Goal: Task Accomplishment & Management: Complete application form

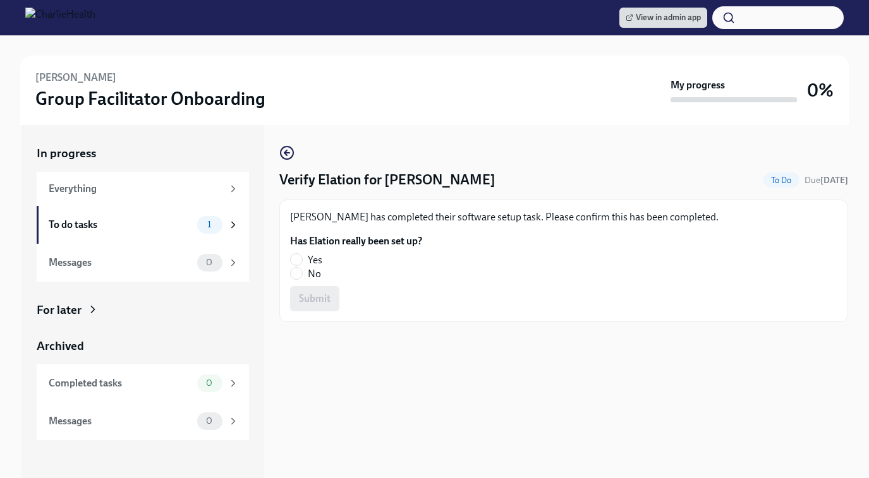
scroll to position [35, 0]
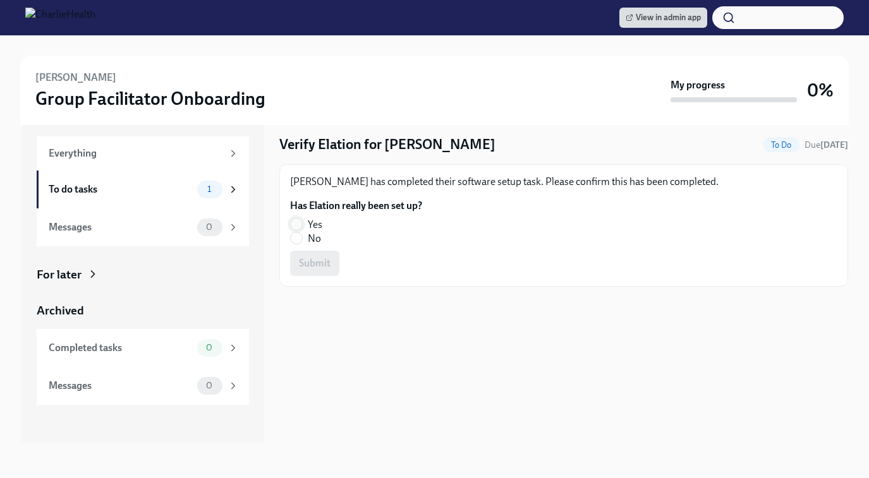
click at [298, 222] on input "Yes" at bounding box center [296, 224] width 11 height 11
radio input "true"
click at [305, 261] on span "Submit" at bounding box center [315, 263] width 32 height 13
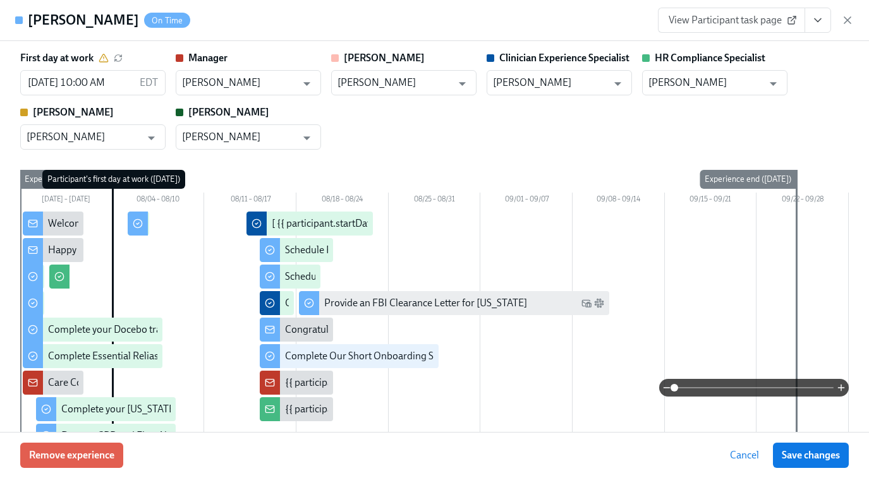
scroll to position [0, 7548]
click at [846, 20] on icon "button" at bounding box center [847, 20] width 6 height 6
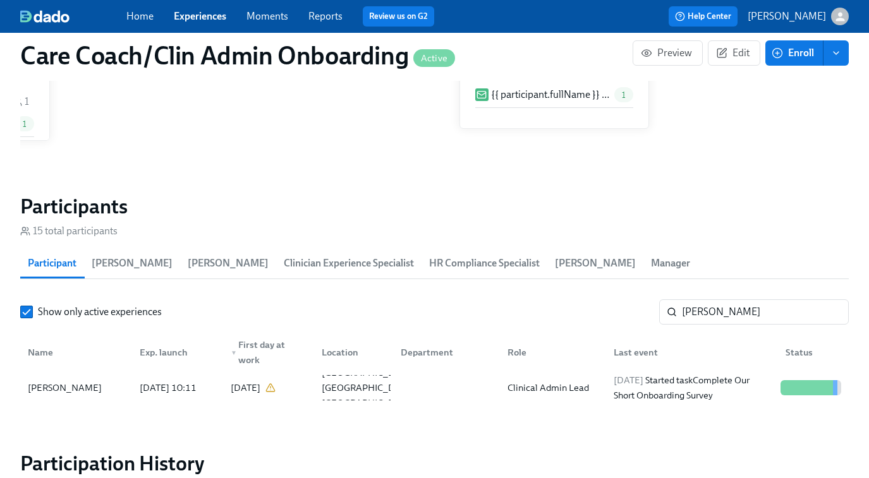
click at [212, 16] on link "Experiences" at bounding box center [200, 16] width 52 height 12
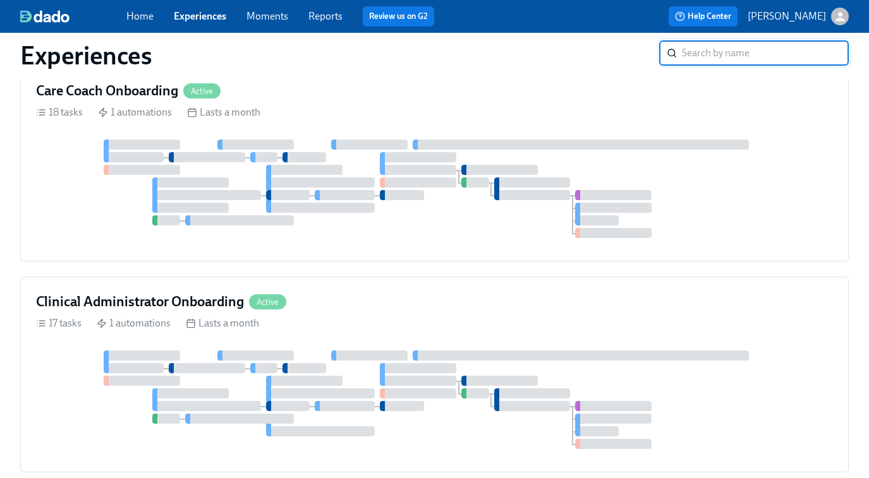
scroll to position [553, 0]
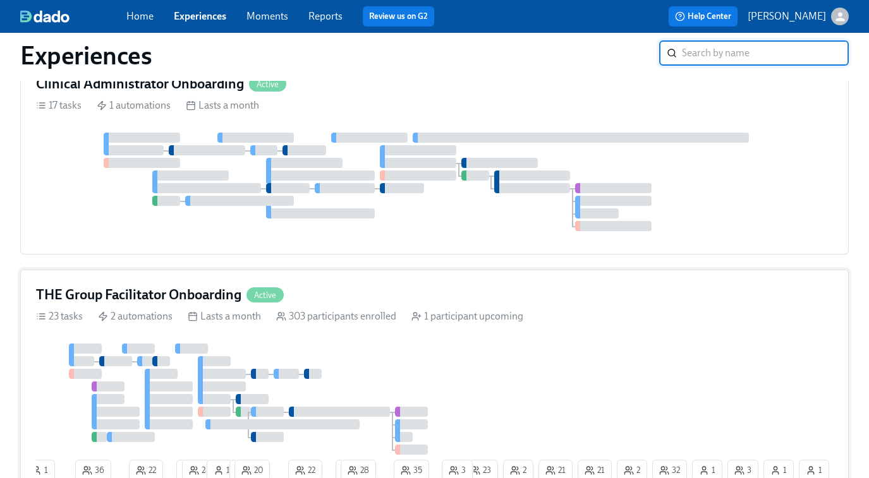
click at [478, 344] on div "1 36 22 1 24 1 1 20 22 1 28 35 32 2 2 3 1 21 1 21 23 2 3 1" at bounding box center [434, 415] width 797 height 143
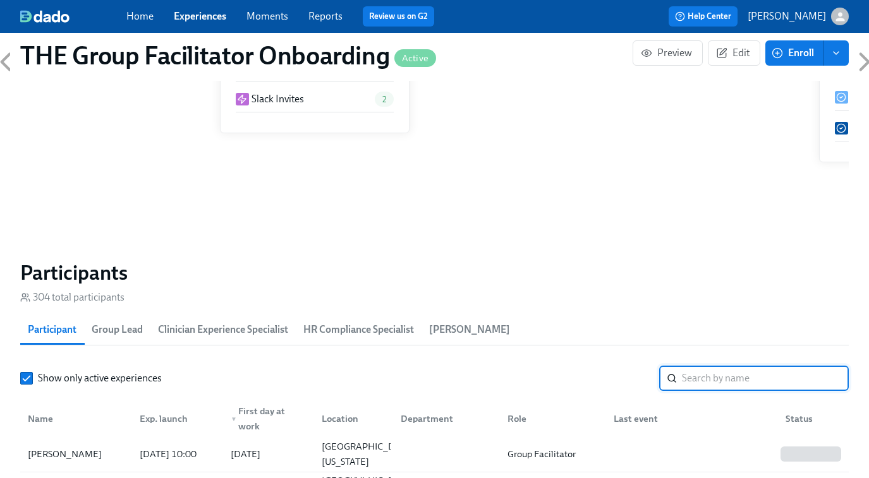
scroll to position [0, 18765]
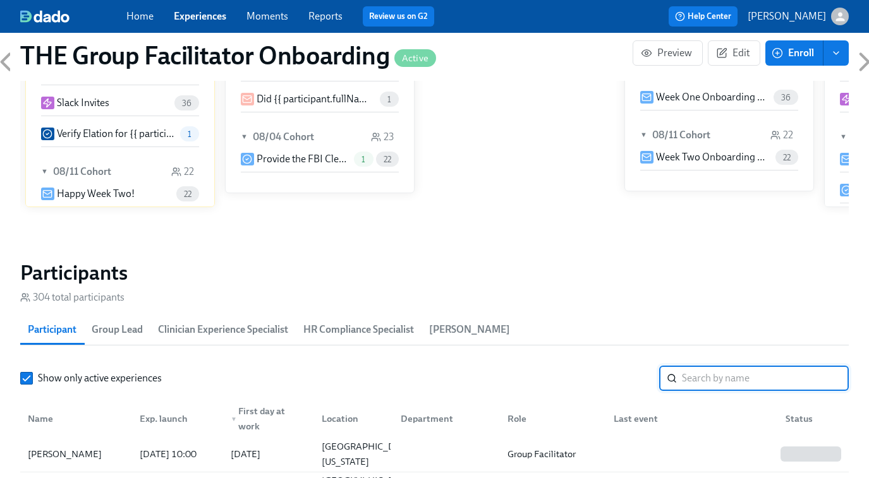
paste input "Matthew Franks"
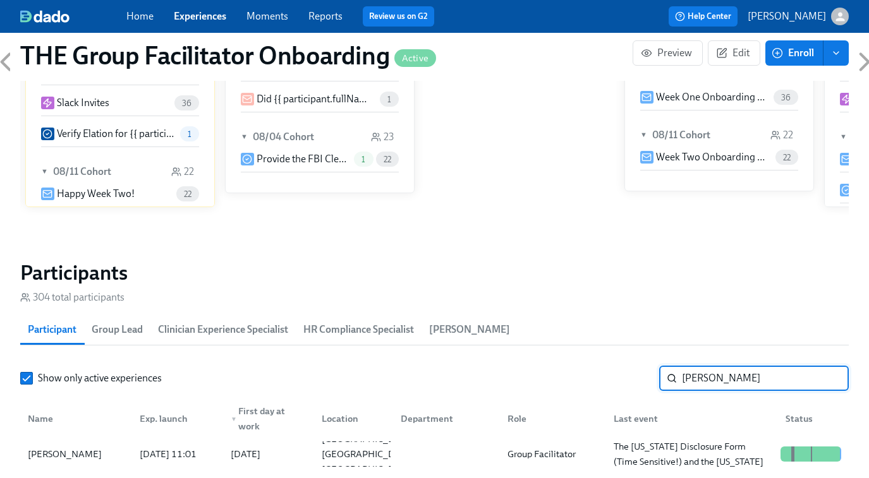
scroll to position [1084, 0]
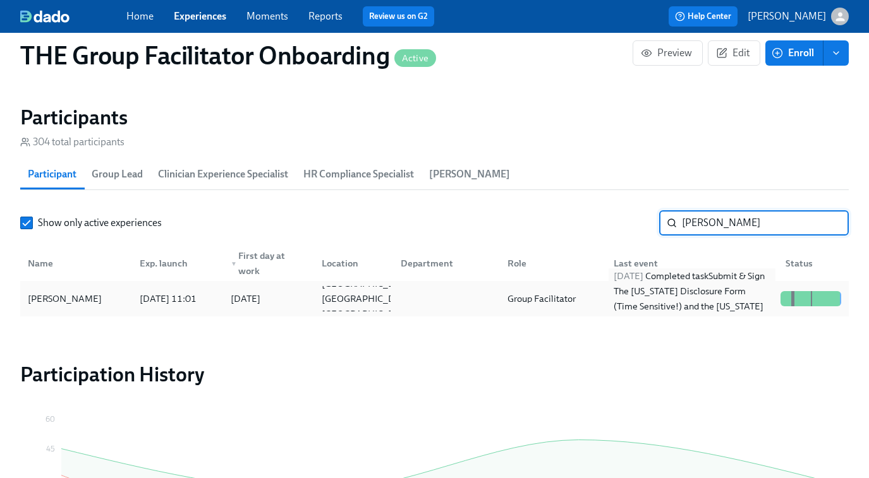
type input "Matthew Franks"
click at [633, 295] on div "2025/08/12 Completed task Submit & Sign The Utah Disclosure Form (Time Sensitiv…" at bounding box center [692, 299] width 167 height 61
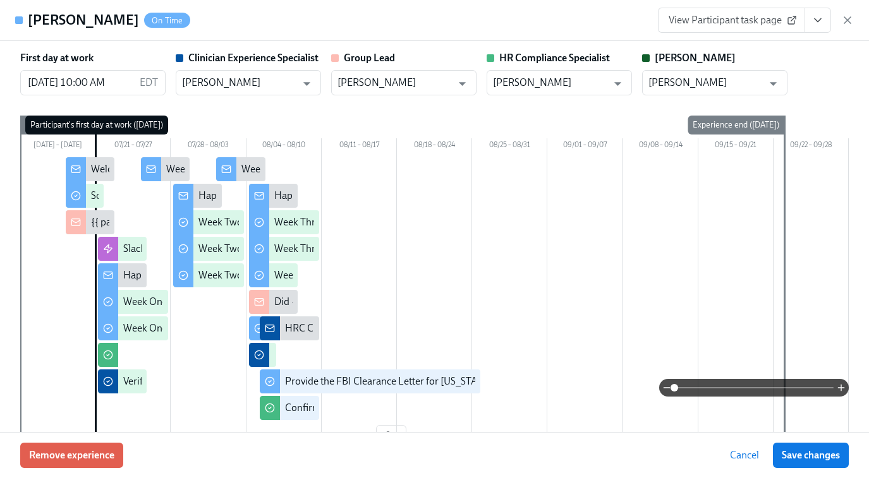
click at [737, 23] on span "View Participant task page" at bounding box center [732, 20] width 126 height 13
click at [842, 18] on icon "button" at bounding box center [847, 20] width 13 height 13
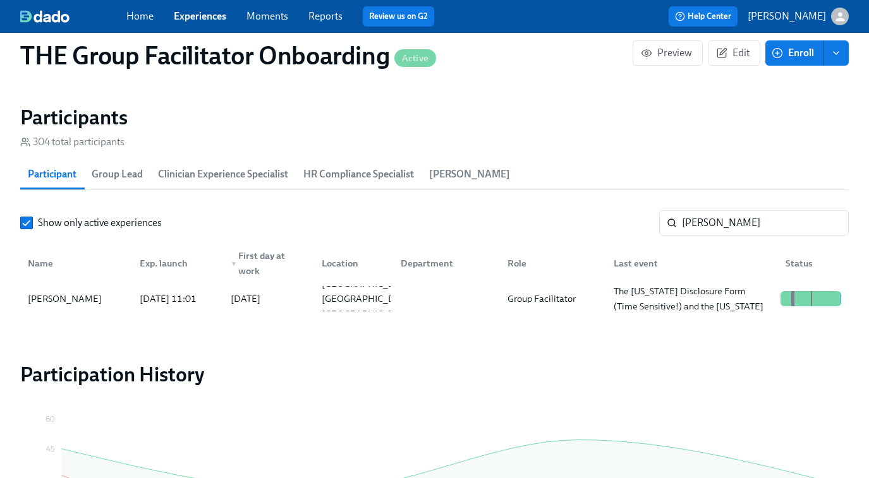
click at [207, 12] on link "Experiences" at bounding box center [200, 16] width 52 height 12
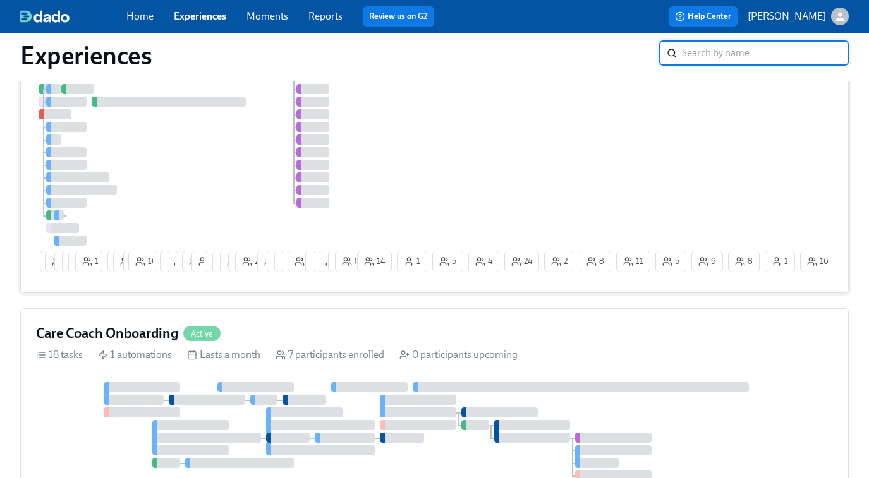
scroll to position [197, 0]
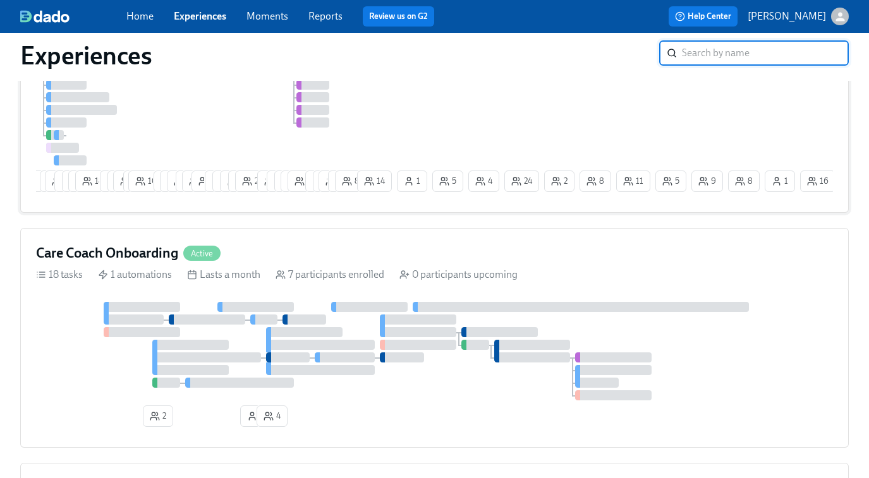
click at [296, 241] on div "Care Coach Onboarding Active 18 tasks 1 automations Lasts a month 7 participant…" at bounding box center [434, 338] width 828 height 220
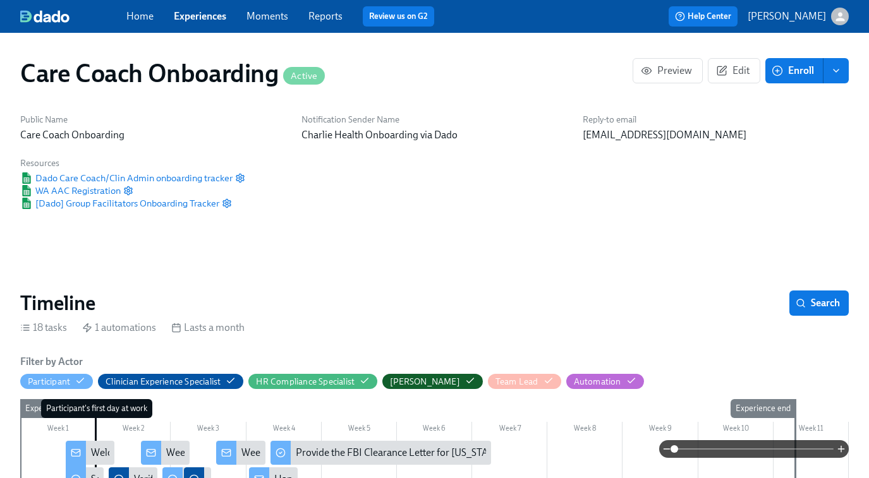
click at [198, 16] on link "Experiences" at bounding box center [200, 16] width 52 height 12
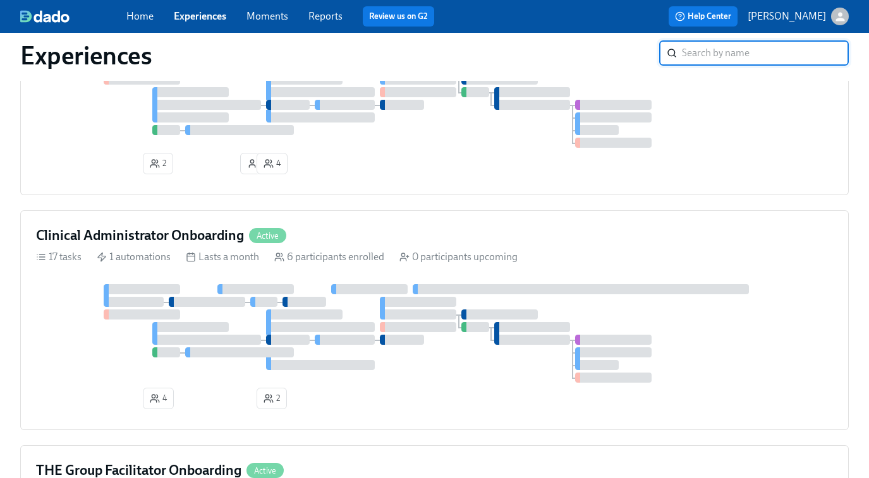
scroll to position [538, 0]
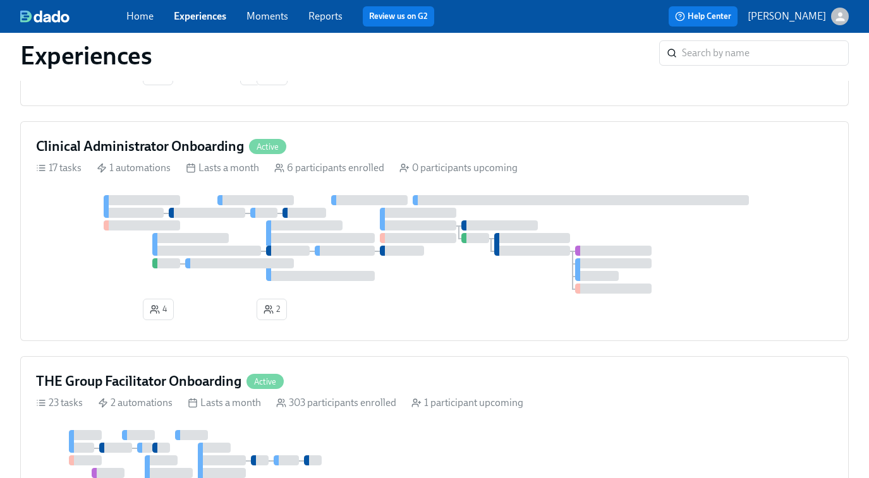
click at [304, 231] on div at bounding box center [304, 226] width 76 height 10
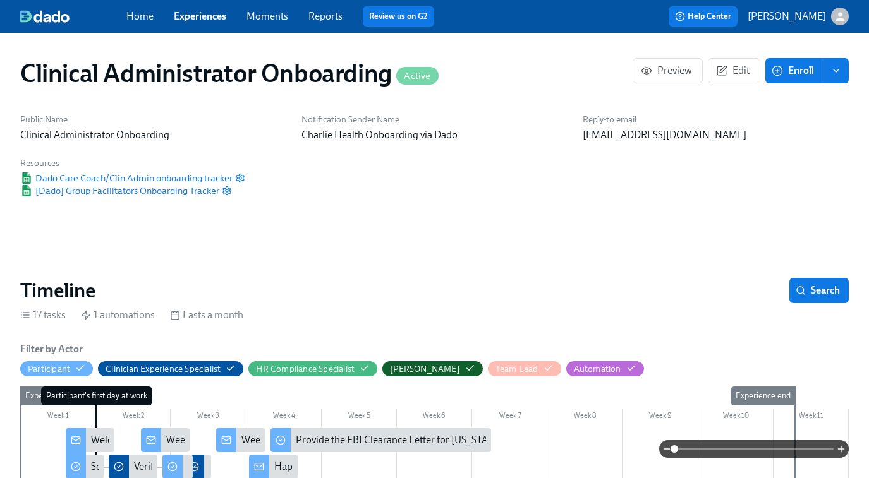
scroll to position [0, 1193]
click at [203, 14] on link "Experiences" at bounding box center [200, 16] width 52 height 12
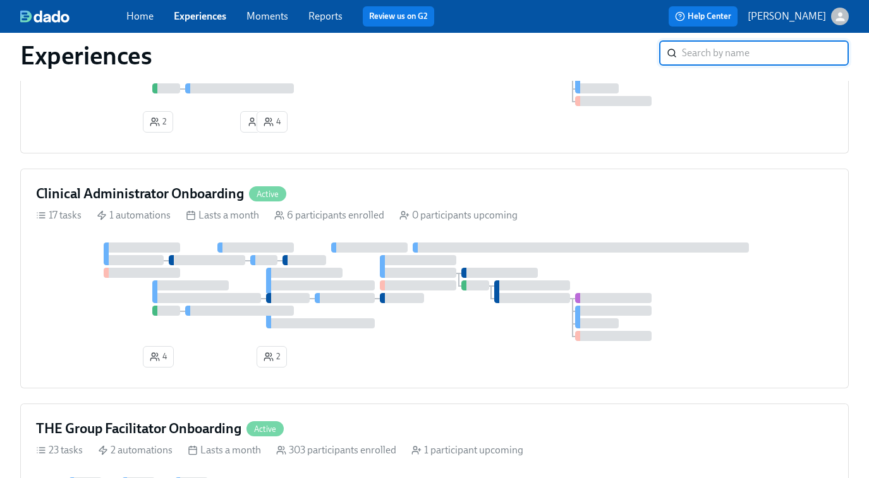
scroll to position [494, 0]
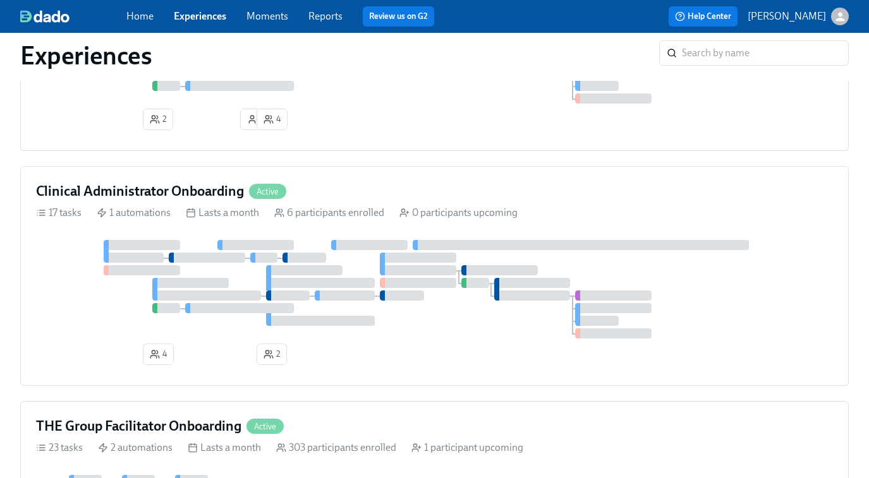
click at [296, 263] on div at bounding box center [304, 258] width 44 height 10
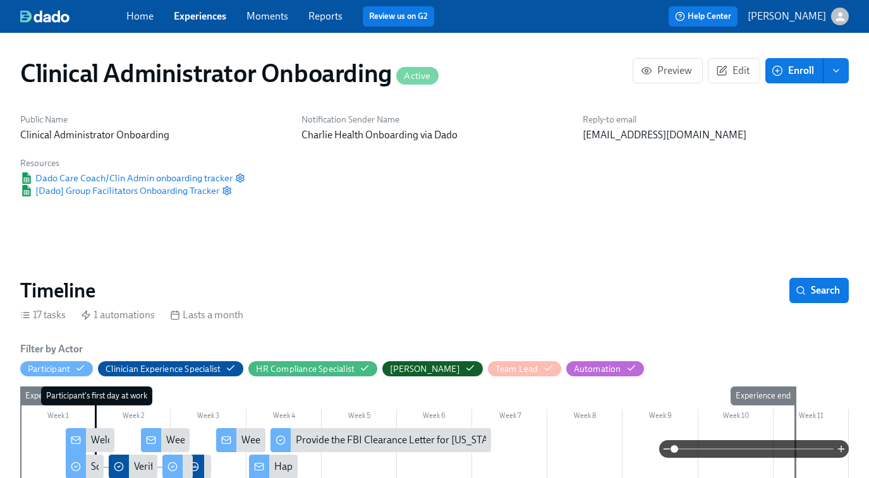
scroll to position [0, 1193]
click at [202, 16] on link "Experiences" at bounding box center [200, 16] width 52 height 12
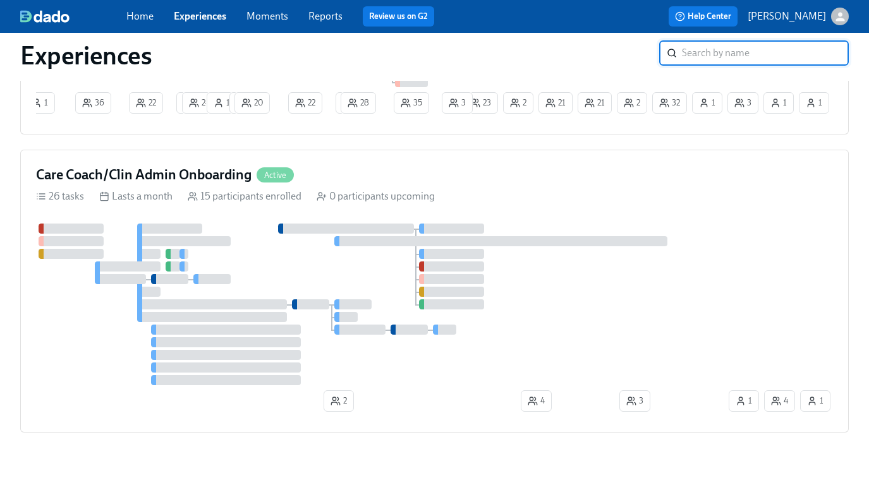
scroll to position [1007, 0]
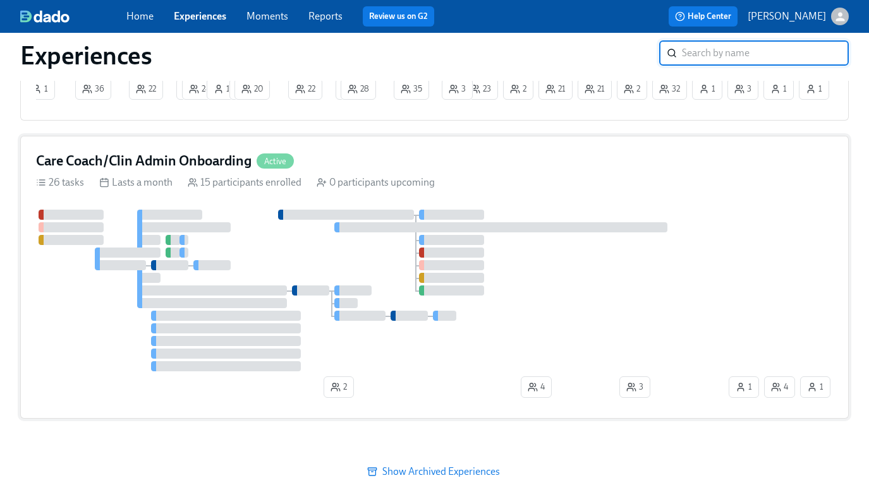
click at [302, 274] on div at bounding box center [381, 291] width 690 height 162
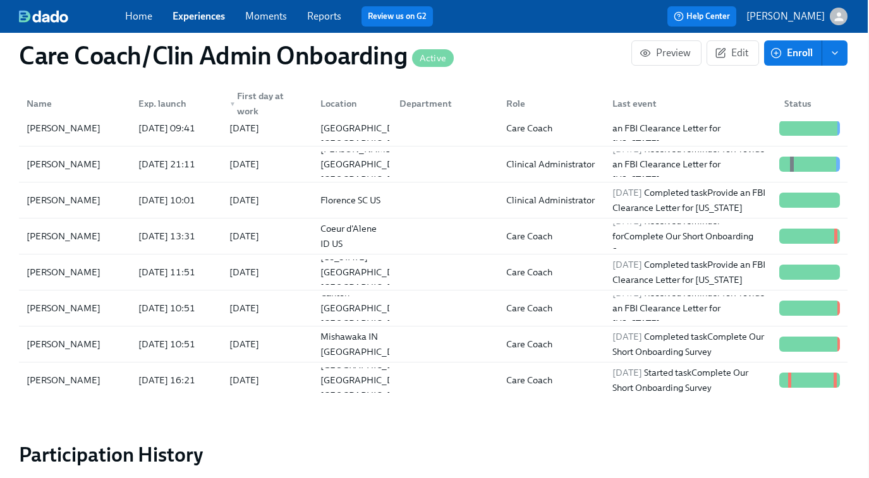
scroll to position [264, 0]
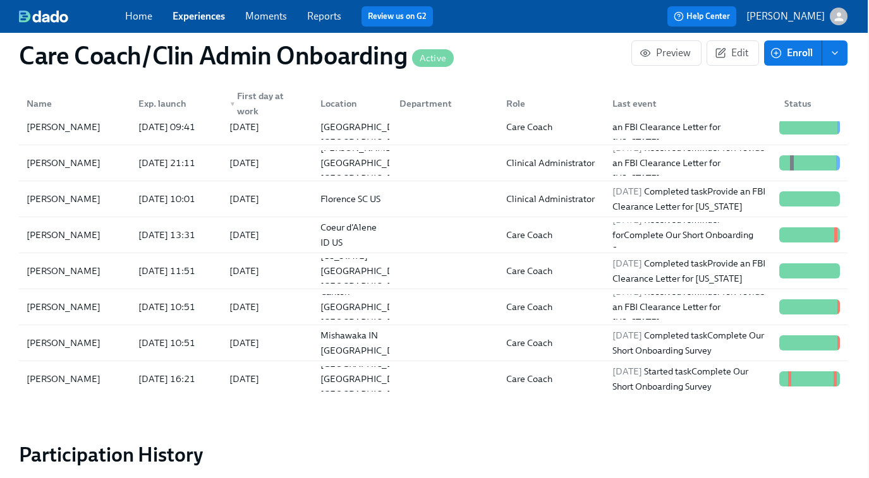
click at [203, 16] on link "Experiences" at bounding box center [199, 16] width 52 height 12
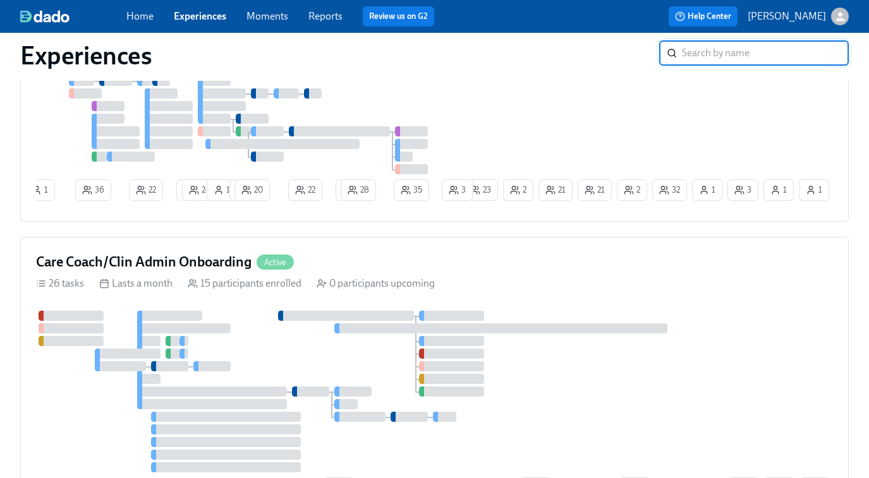
scroll to position [978, 0]
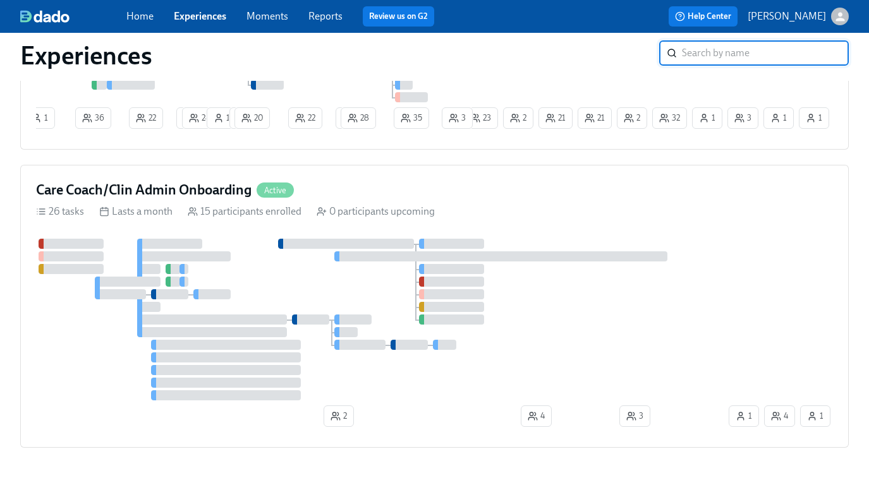
click at [355, 262] on div at bounding box center [500, 256] width 333 height 10
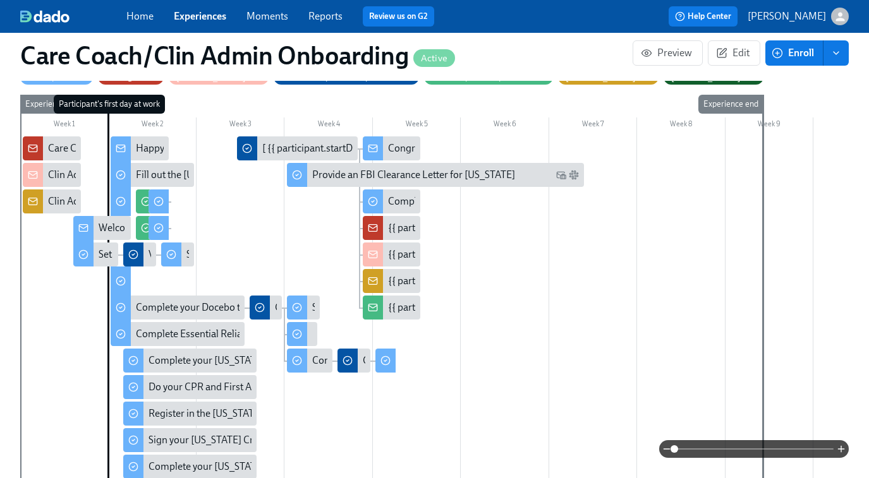
scroll to position [290, 0]
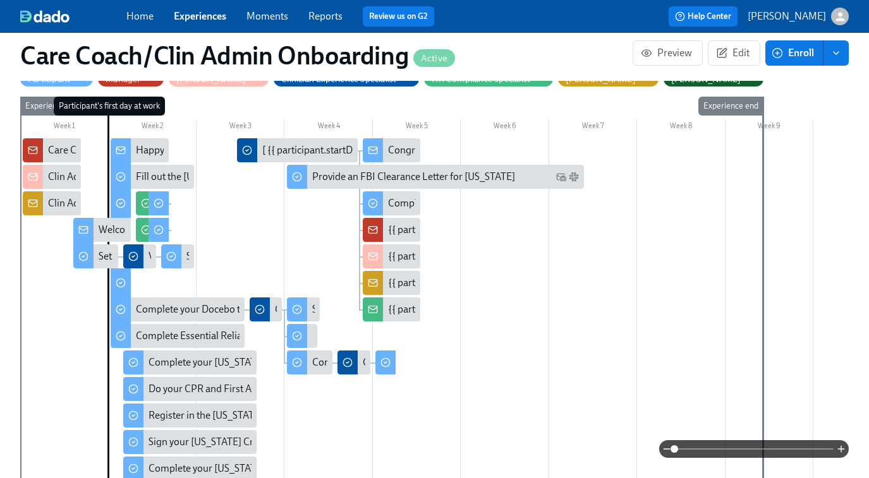
click at [102, 228] on div "Welcome to the Charlie Health team!" at bounding box center [178, 230] width 158 height 14
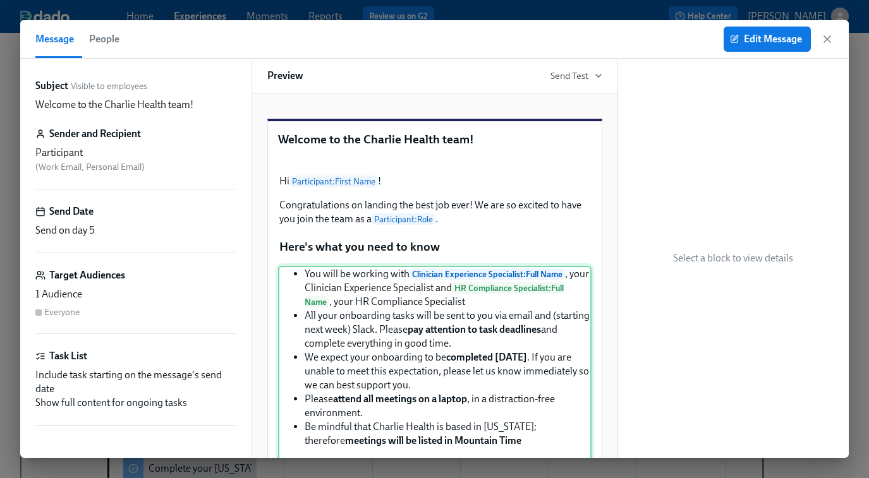
click at [463, 274] on div "You will be working with Clinician Experience Specialist : Full Name , your Cli…" at bounding box center [434, 395] width 313 height 259
click at [768, 35] on span "Edit Message" at bounding box center [767, 39] width 70 height 13
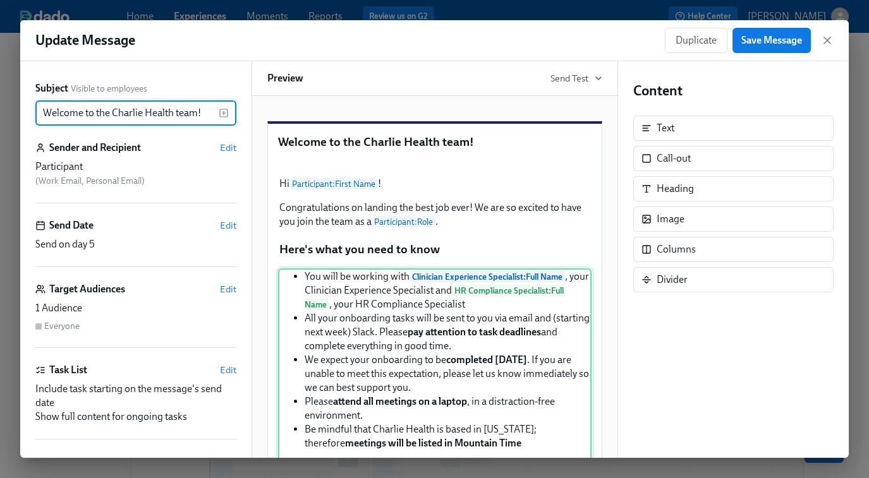
click at [423, 409] on div "You will be working with Clinician Experience Specialist : Full Name , your Cli…" at bounding box center [434, 398] width 313 height 259
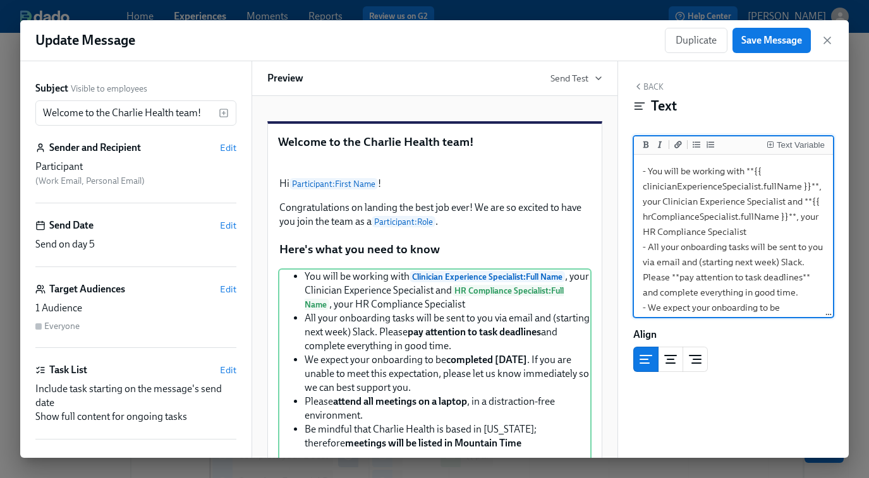
drag, startPoint x: 754, startPoint y: 172, endPoint x: 805, endPoint y: 186, distance: 53.2
click at [805, 186] on textarea "- You will be working with **{{ clinicianExperienceSpecialist.fullName }}**, yo…" at bounding box center [733, 360] width 195 height 407
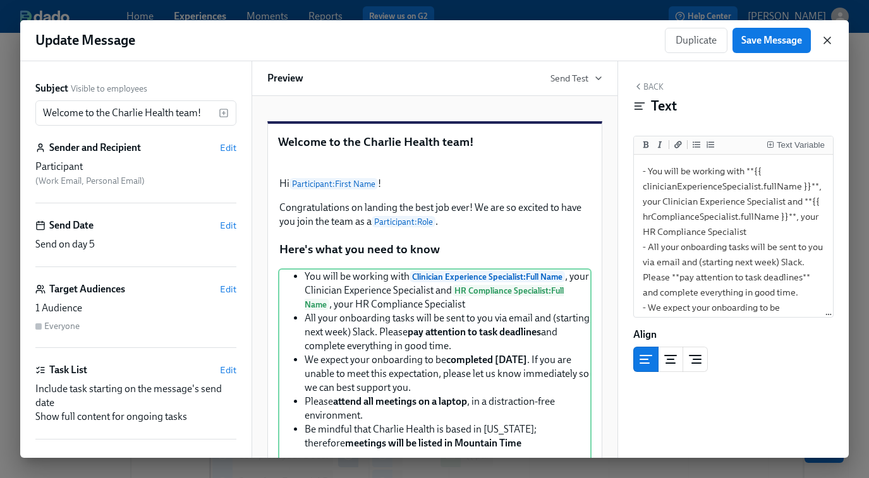
click at [828, 40] on icon "button" at bounding box center [827, 40] width 13 height 13
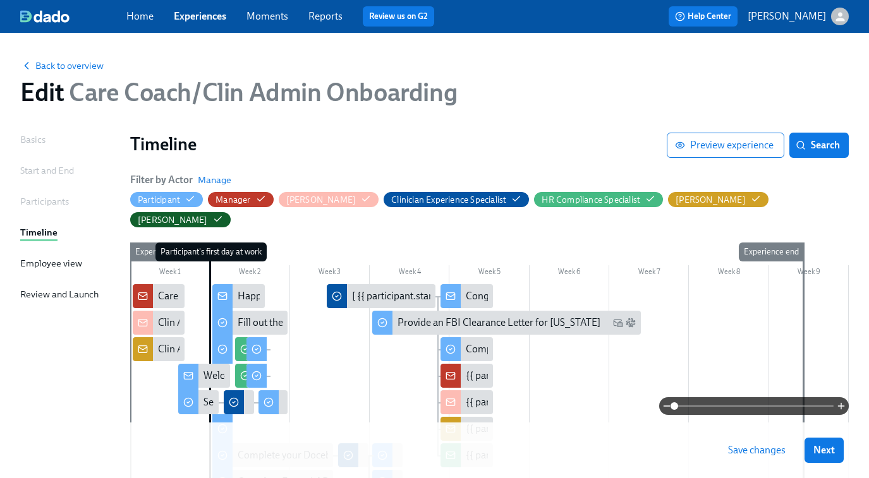
click at [206, 16] on link "Experiences" at bounding box center [200, 16] width 52 height 12
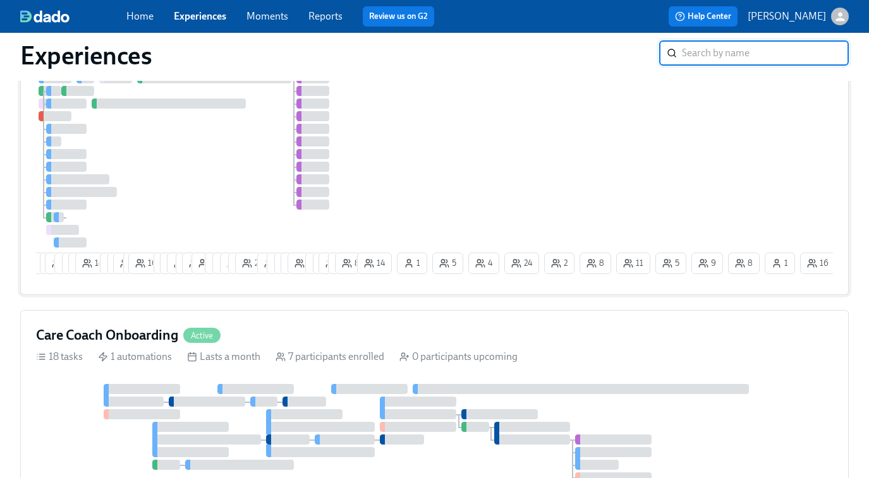
scroll to position [174, 0]
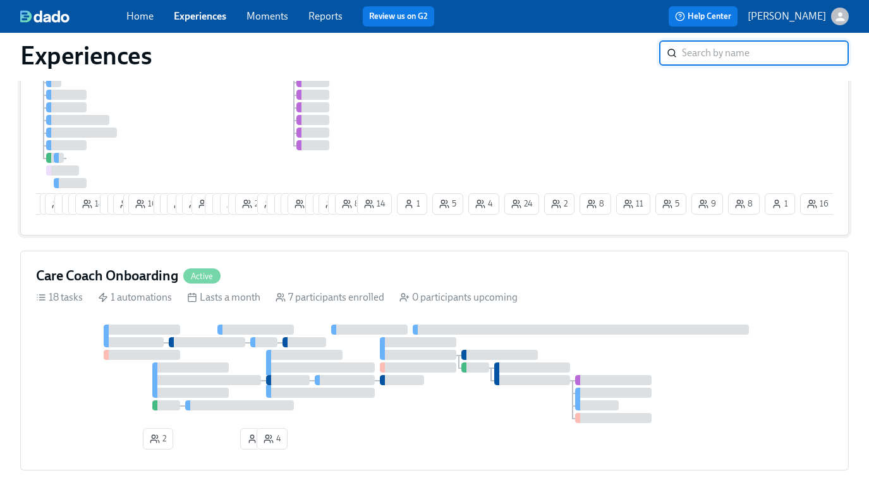
click at [378, 324] on div "Care Coach Onboarding Active 18 tasks 1 automations Lasts a month 7 participant…" at bounding box center [434, 361] width 828 height 220
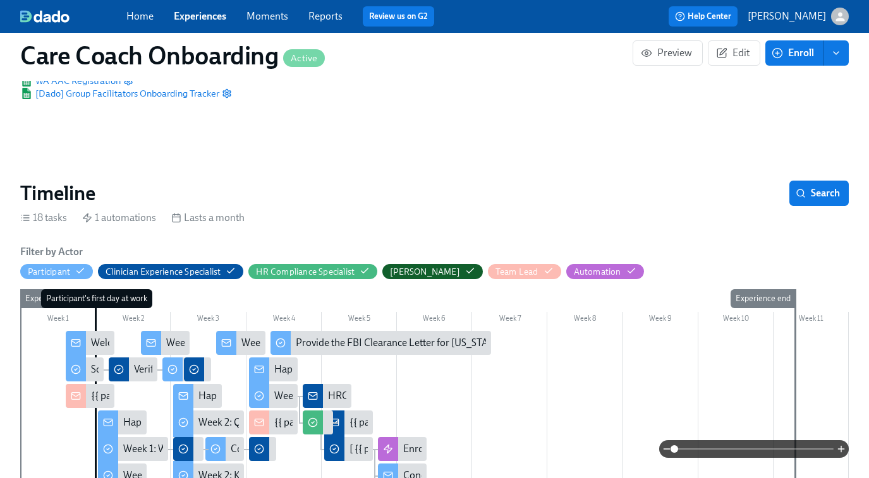
scroll to position [310, 0]
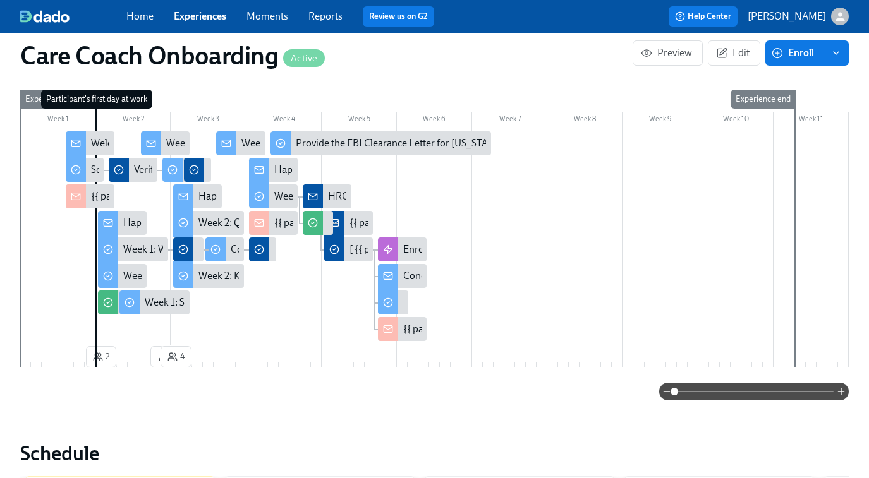
click at [155, 143] on icon at bounding box center [151, 143] width 10 height 10
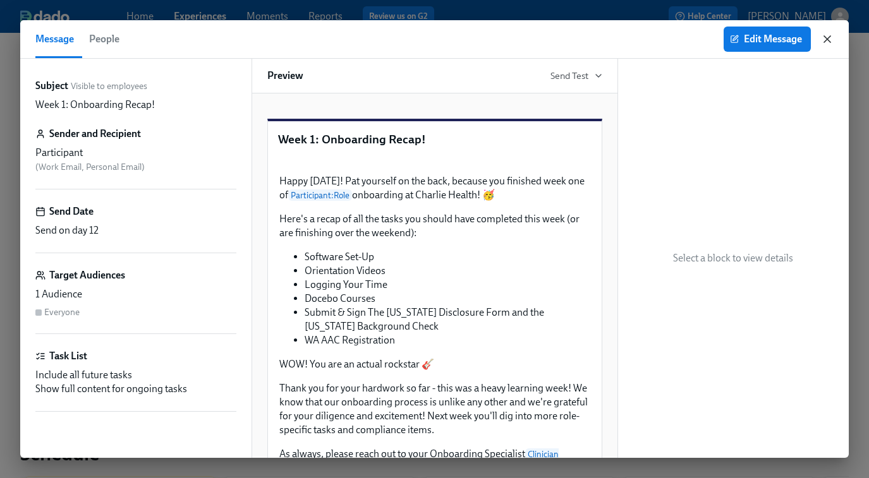
click at [829, 38] on icon "button" at bounding box center [827, 39] width 13 height 13
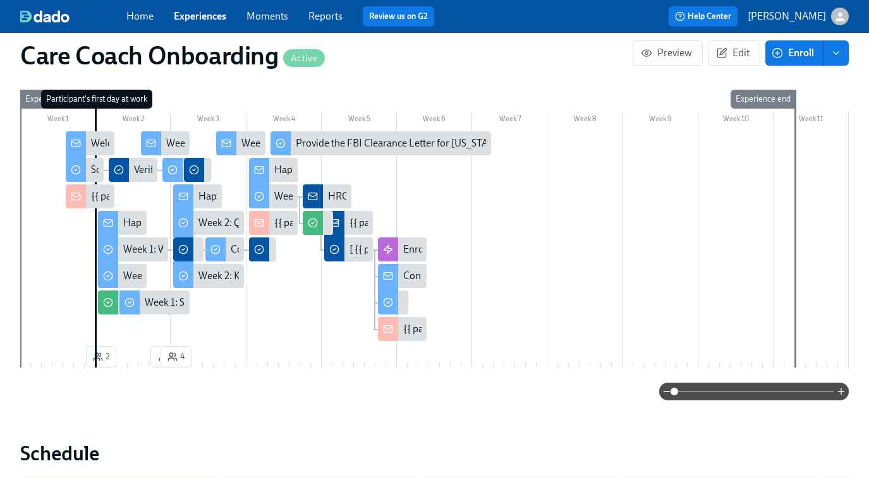
click at [204, 198] on div "Happy Week Two!" at bounding box center [237, 197] width 78 height 14
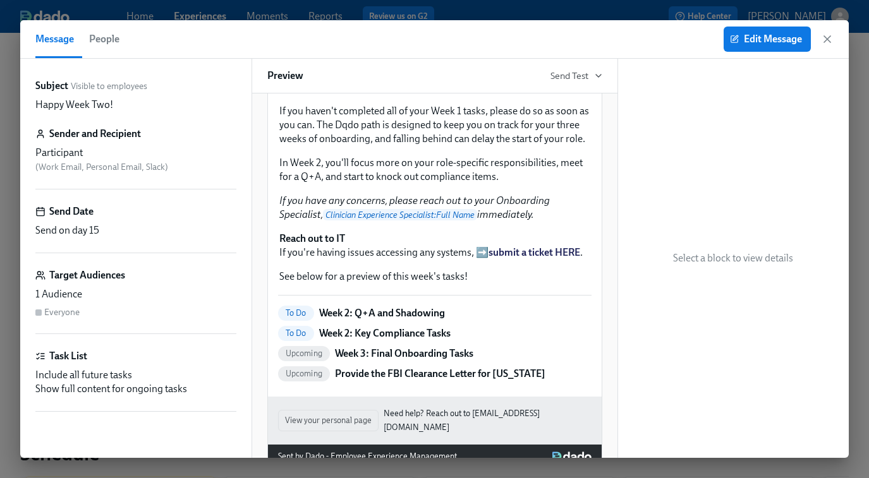
scroll to position [94, 0]
click at [765, 32] on button "Edit Message" at bounding box center [767, 39] width 87 height 25
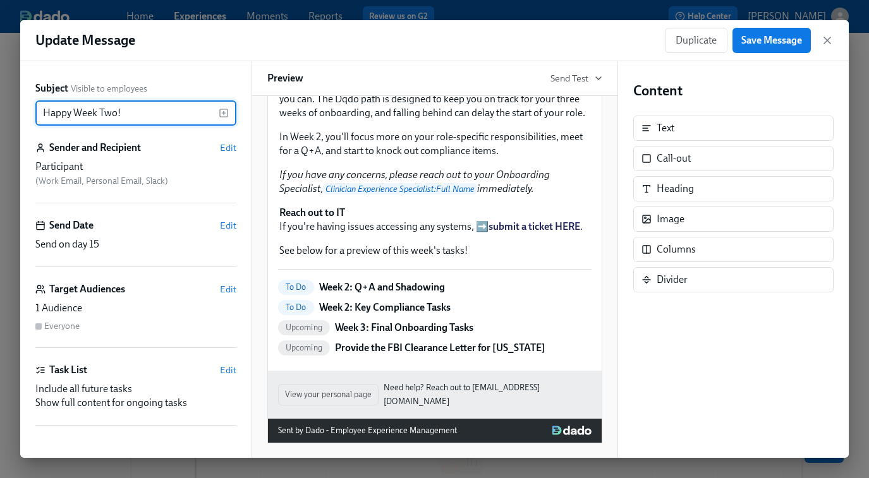
scroll to position [132, 0]
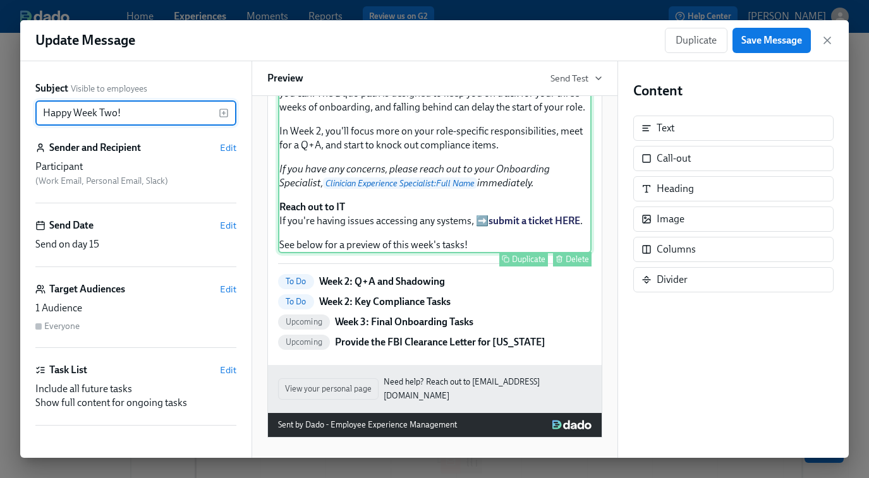
click at [347, 253] on div "You made it to Week Two of onboarding - congrats! If you haven't completed all …" at bounding box center [434, 150] width 313 height 206
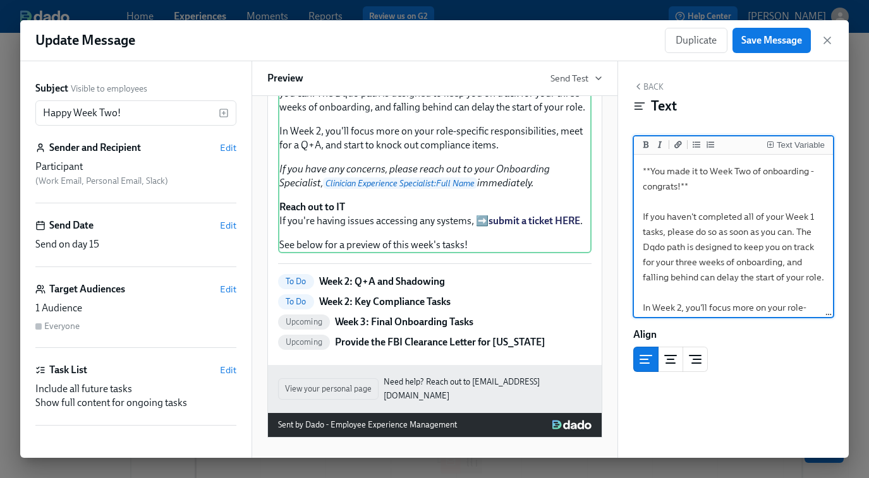
click at [653, 248] on textarea "**You made it to Week Two of onboarding - congrats!** If you haven't completed …" at bounding box center [733, 345] width 195 height 377
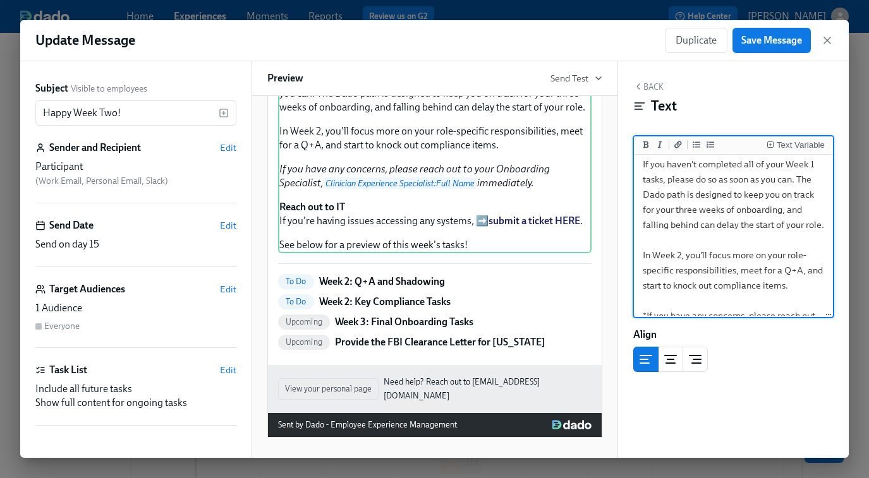
scroll to position [53, 0]
type textarea "**You made it to Week Two of onboarding - congrats!** If you haven't completed …"
click at [772, 37] on span "Save Message" at bounding box center [771, 40] width 61 height 13
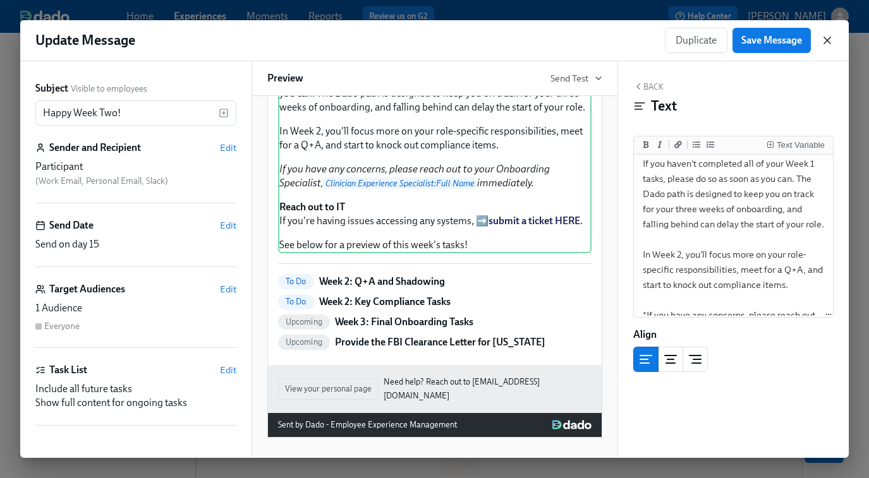
click at [826, 42] on icon "button" at bounding box center [827, 40] width 6 height 6
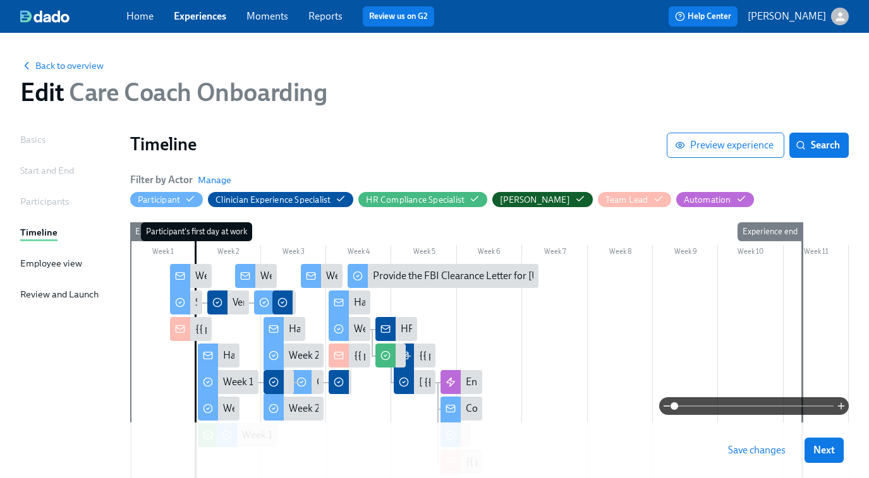
click at [208, 18] on link "Experiences" at bounding box center [200, 16] width 52 height 12
click at [739, 449] on span "Save changes" at bounding box center [757, 450] width 58 height 13
click at [198, 13] on link "Experiences" at bounding box center [200, 16] width 52 height 12
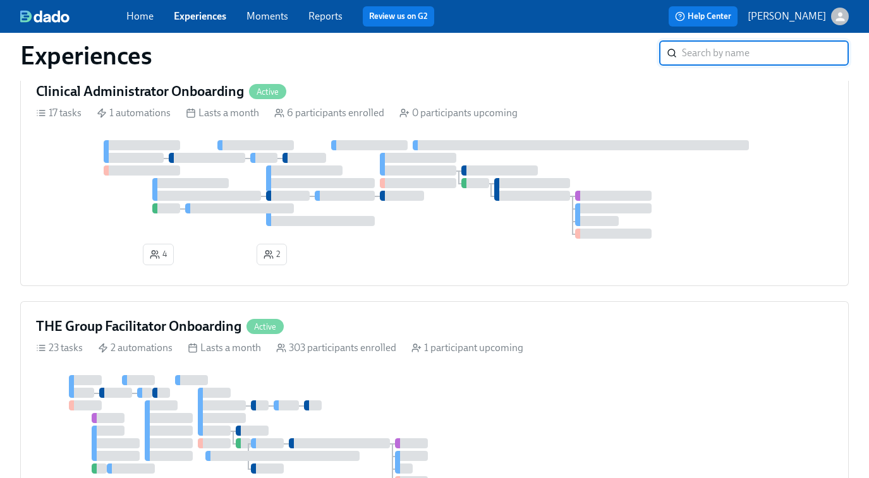
scroll to position [595, 0]
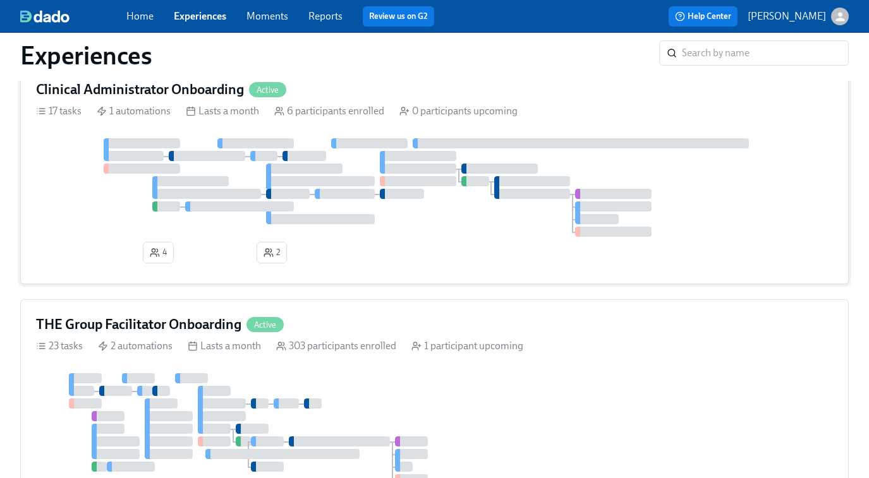
click at [375, 227] on div at bounding box center [434, 187] width 797 height 99
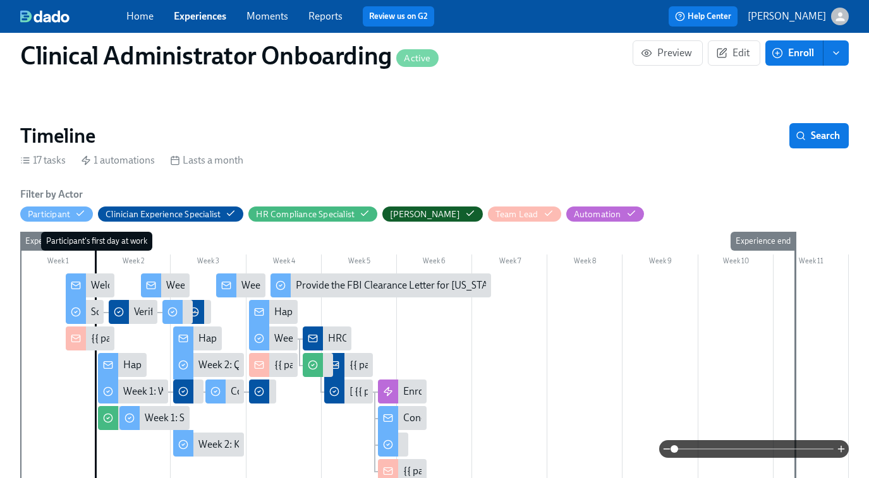
scroll to position [167, 0]
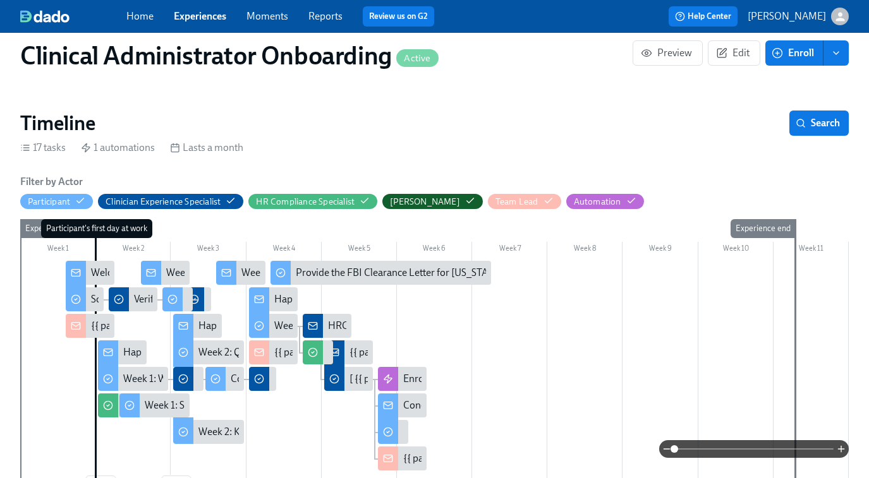
click at [200, 330] on div "Happy Week Two!" at bounding box center [237, 326] width 78 height 14
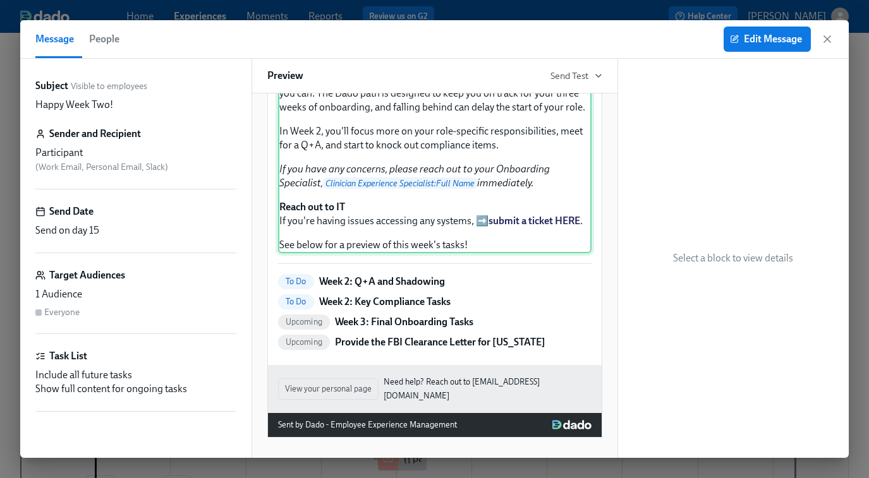
scroll to position [161, 0]
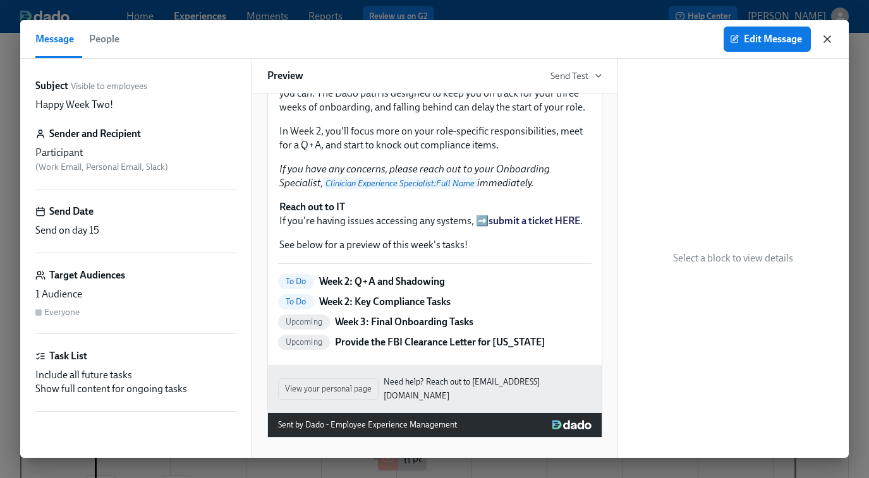
click at [823, 33] on icon "button" at bounding box center [827, 39] width 13 height 13
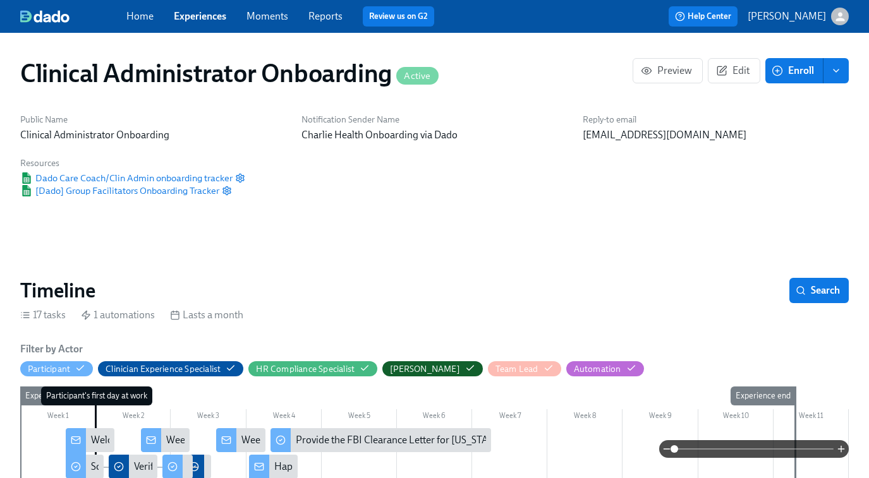
click at [200, 14] on link "Experiences" at bounding box center [200, 16] width 52 height 12
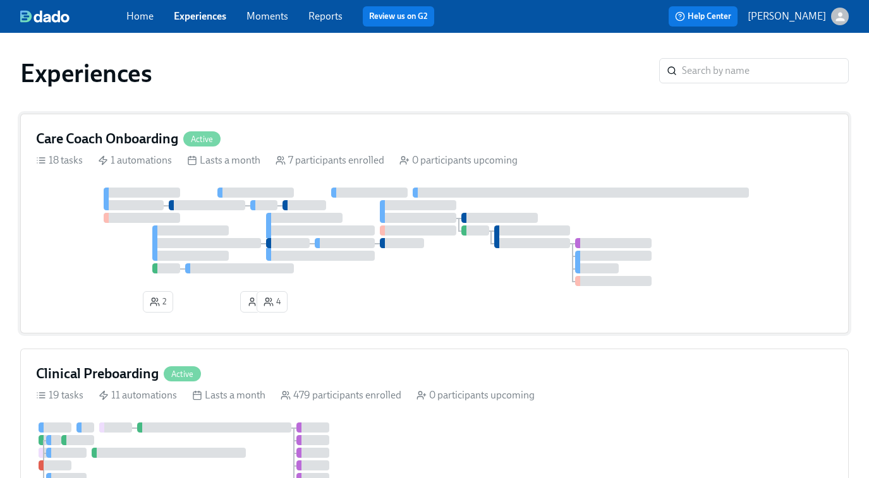
click at [353, 246] on div at bounding box center [345, 243] width 60 height 10
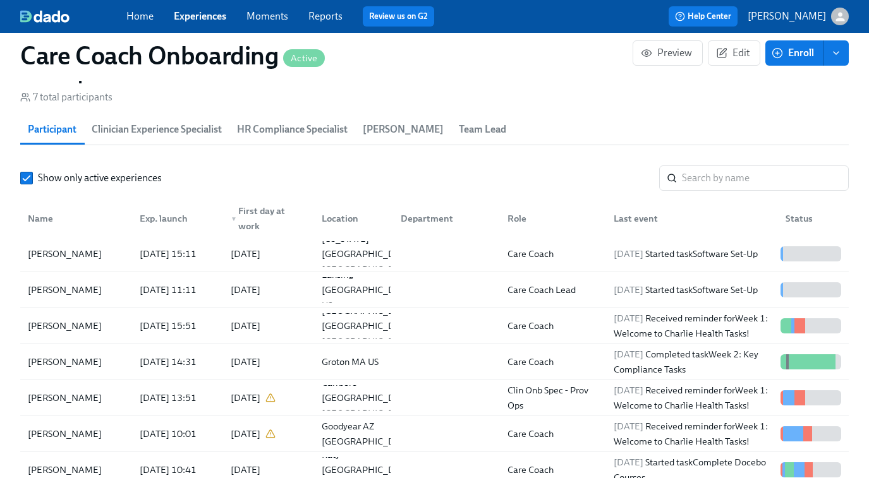
scroll to position [1141, 0]
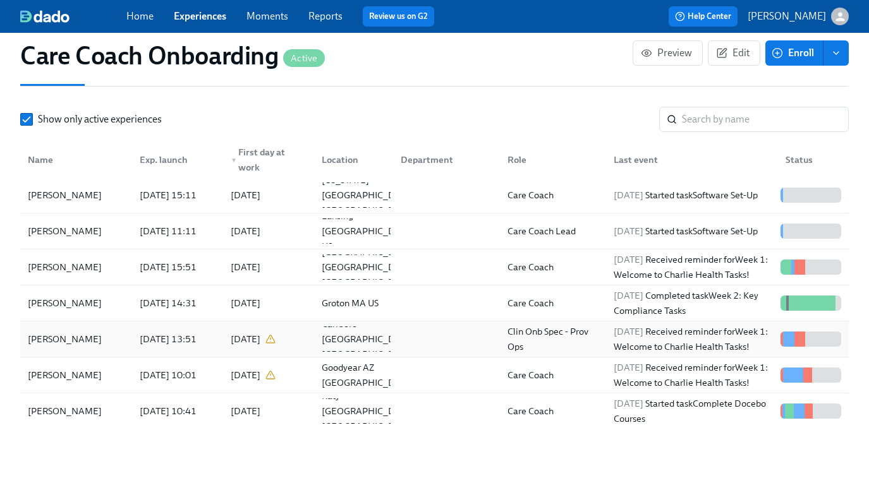
click at [621, 337] on div "2025/08/16 Received reminder for Week 1: Welcome to Charlie Health Tasks!" at bounding box center [692, 339] width 167 height 30
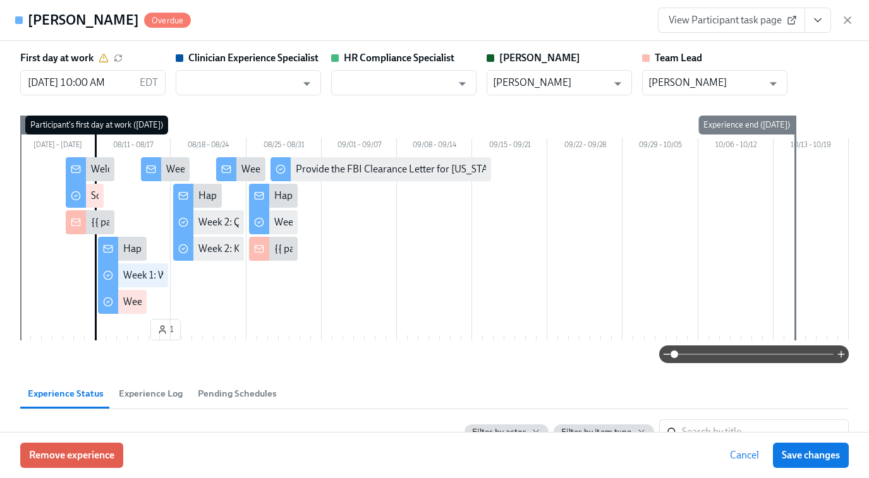
click at [726, 18] on span "View Participant task page" at bounding box center [732, 20] width 126 height 13
click at [845, 23] on icon "button" at bounding box center [847, 20] width 13 height 13
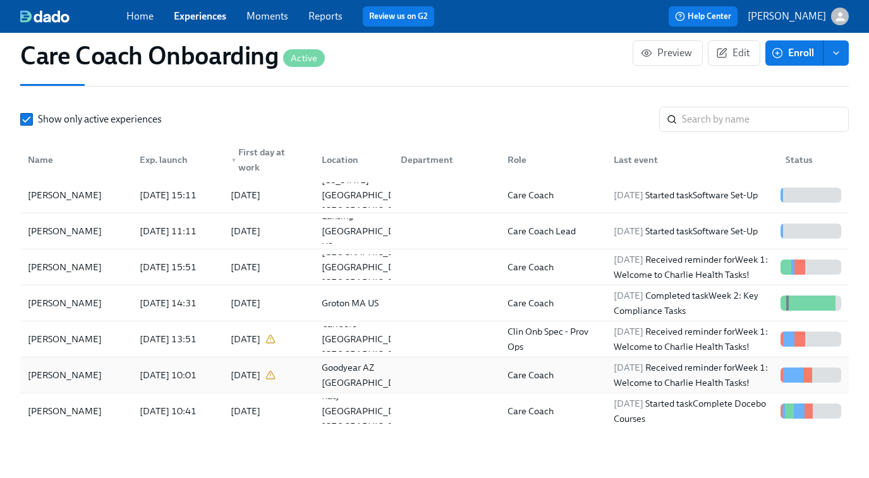
click at [497, 371] on div "Care Coach" at bounding box center [550, 375] width 107 height 25
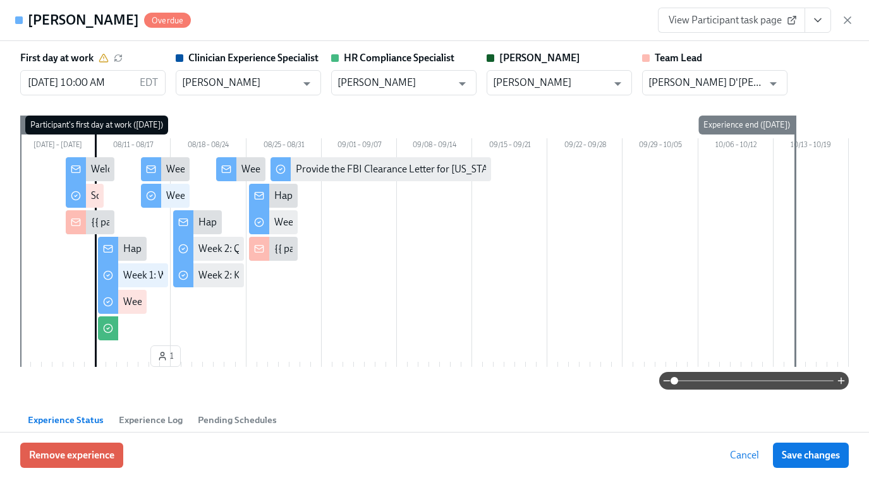
click at [816, 14] on icon "View task page" at bounding box center [817, 20] width 13 height 13
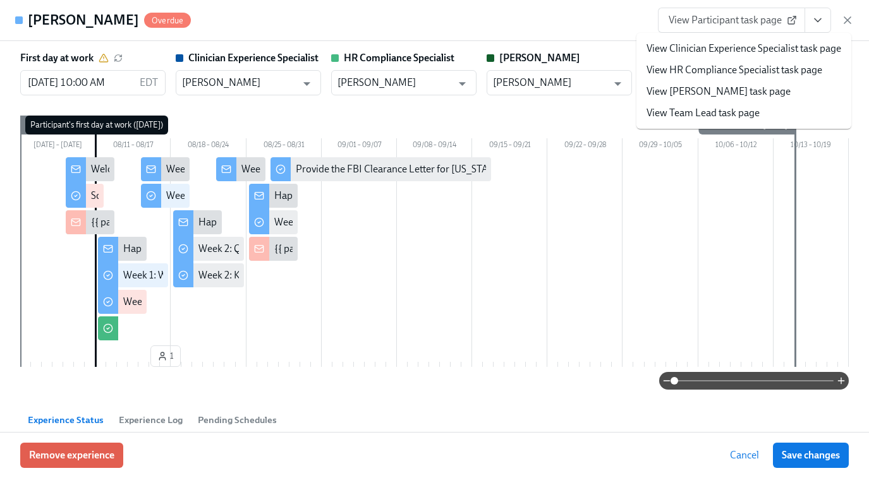
click at [727, 22] on span "View Participant task page" at bounding box center [732, 20] width 126 height 13
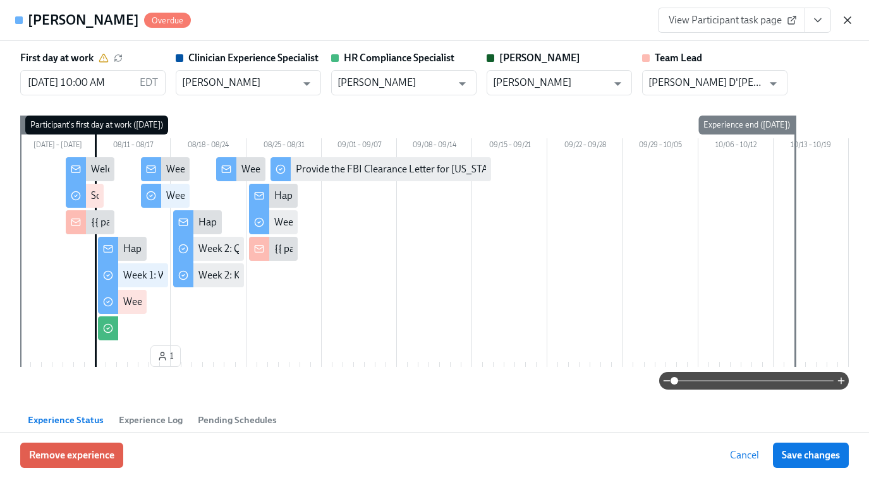
click at [847, 23] on icon "button" at bounding box center [847, 20] width 13 height 13
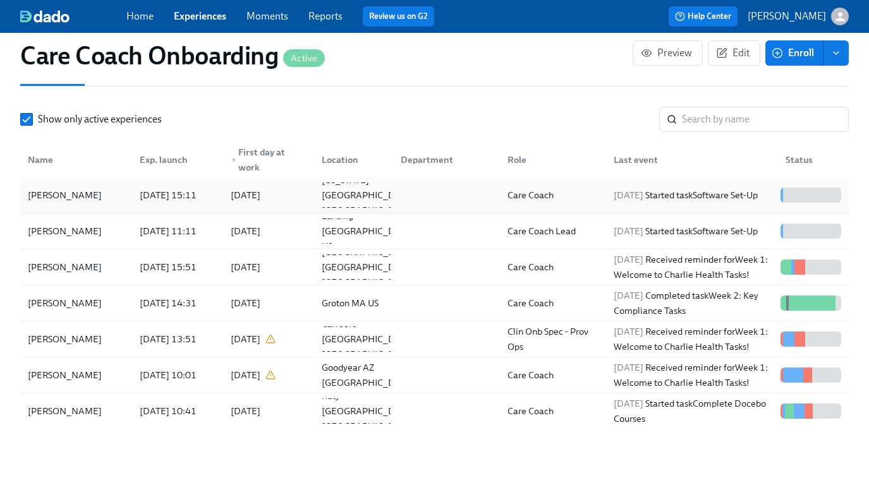
click at [471, 198] on div at bounding box center [444, 195] width 107 height 25
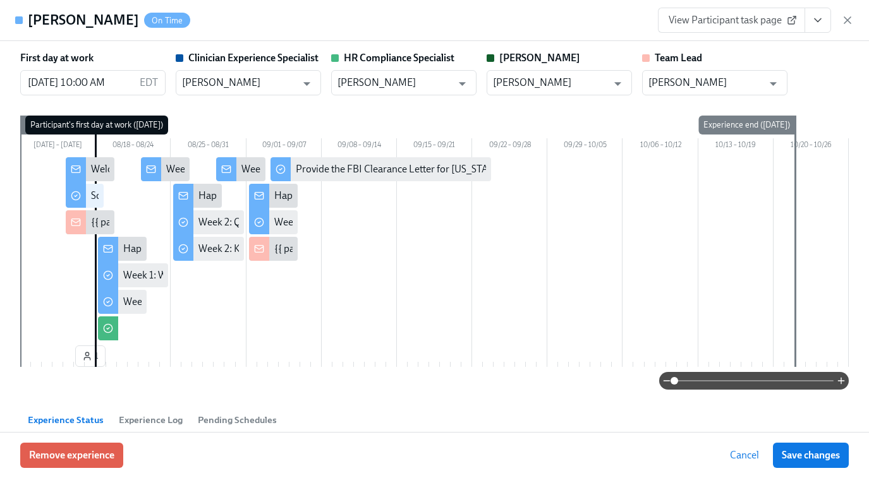
click at [695, 27] on link "View Participant task page" at bounding box center [731, 20] width 147 height 25
click at [849, 20] on icon "button" at bounding box center [847, 20] width 13 height 13
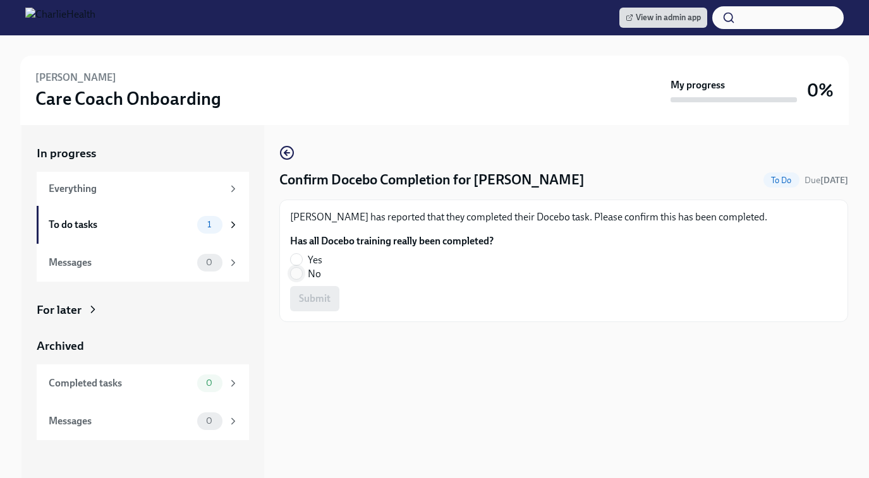
click at [297, 278] on input "No" at bounding box center [296, 273] width 11 height 11
radio input "true"
click at [301, 290] on button "Submit" at bounding box center [314, 298] width 49 height 25
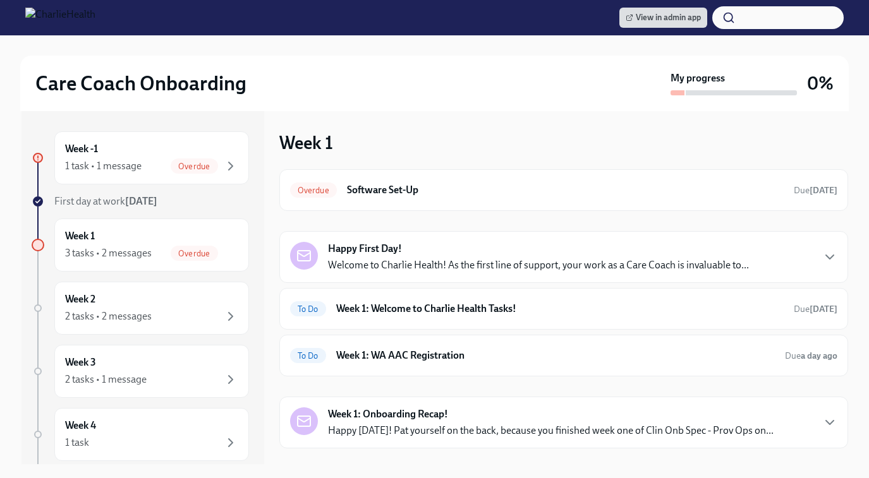
click at [387, 249] on strong "Happy First Day!" at bounding box center [365, 249] width 74 height 14
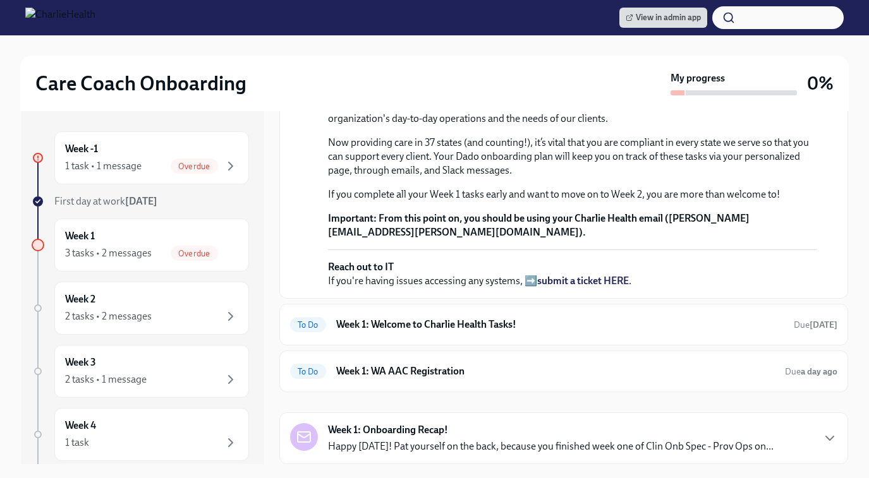
scroll to position [454, 0]
click at [409, 325] on h6 "Week 1: Welcome to Charlie Health Tasks!" at bounding box center [559, 325] width 447 height 14
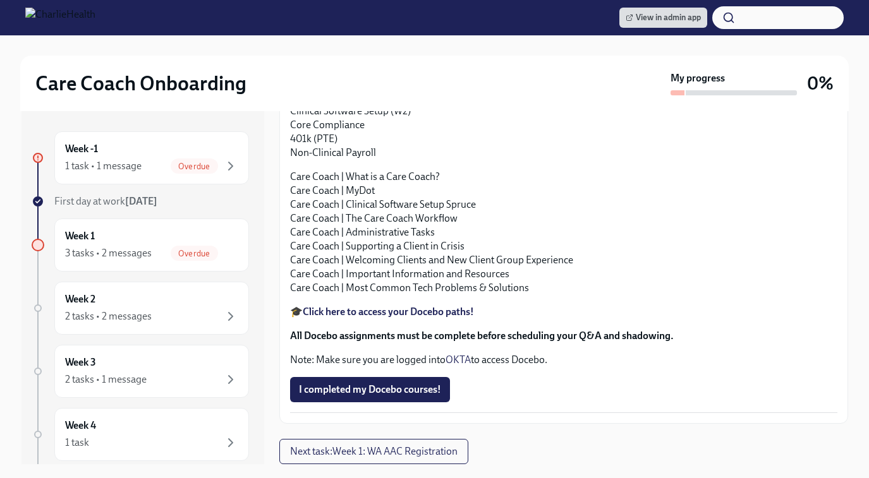
scroll to position [1580, 0]
click at [111, 316] on div "2 tasks • 2 messages" at bounding box center [108, 317] width 87 height 14
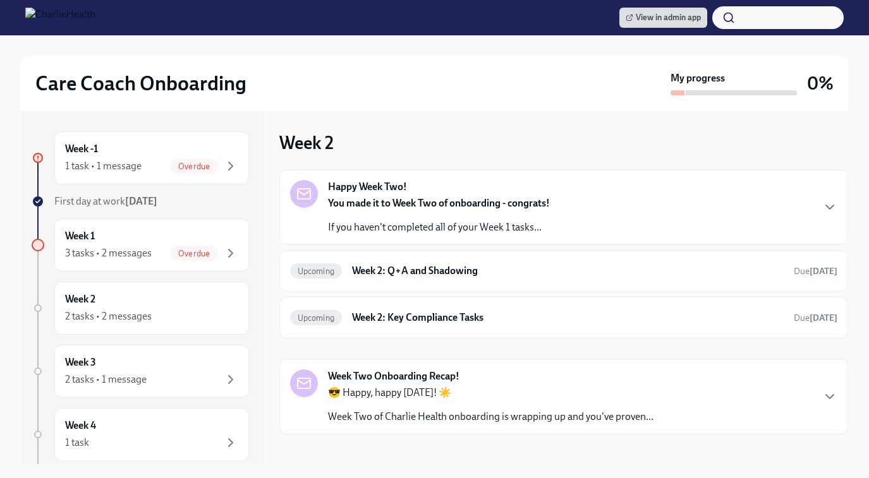
click at [410, 207] on strong "You made it to Week Two of onboarding - congrats!" at bounding box center [439, 203] width 222 height 12
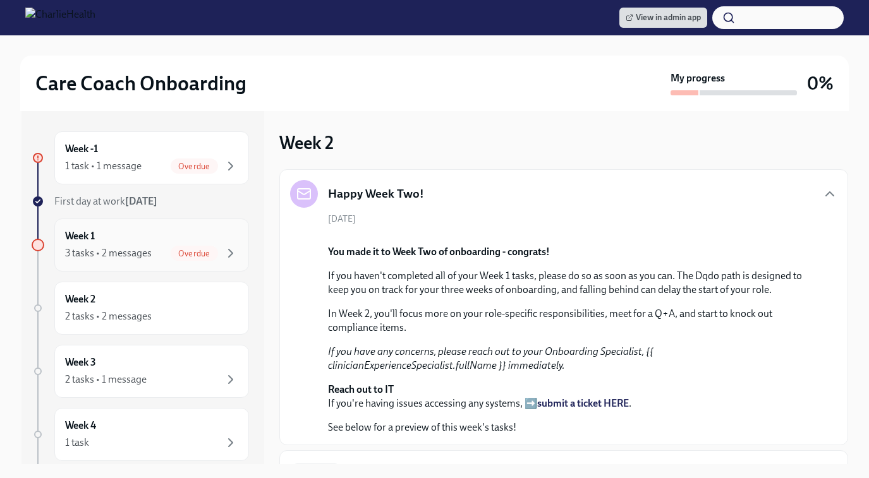
click at [104, 234] on div "Week 1 3 tasks • 2 messages Overdue" at bounding box center [151, 245] width 173 height 32
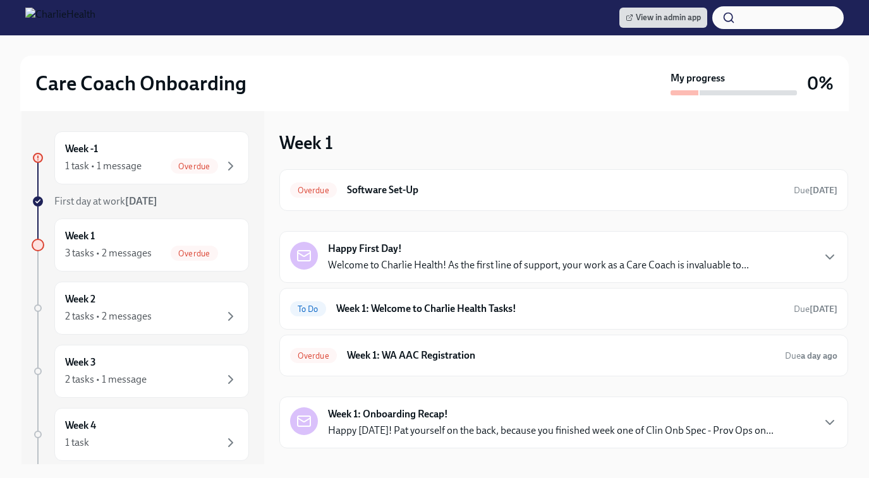
click at [428, 257] on div "Happy First Day! Welcome to Charlie Health! As the first line of support, your …" at bounding box center [538, 257] width 421 height 30
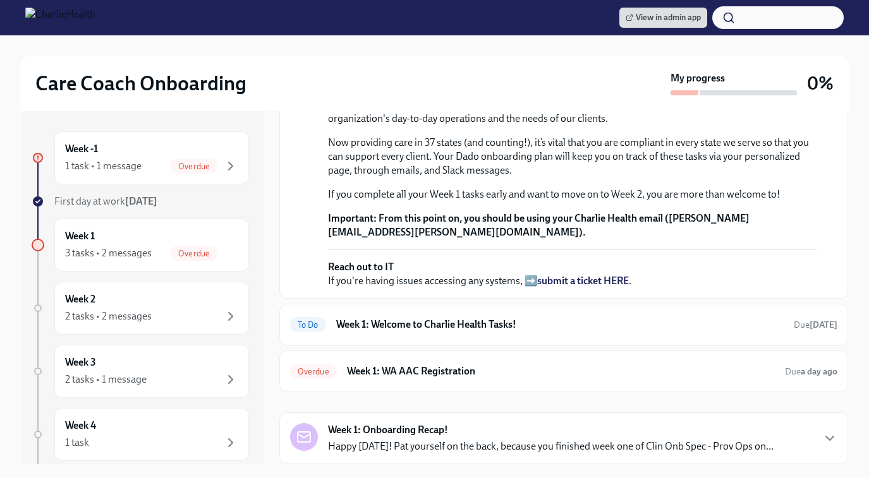
scroll to position [384, 0]
click at [120, 300] on div "Week 2 2 tasks • 2 messages" at bounding box center [151, 309] width 173 height 32
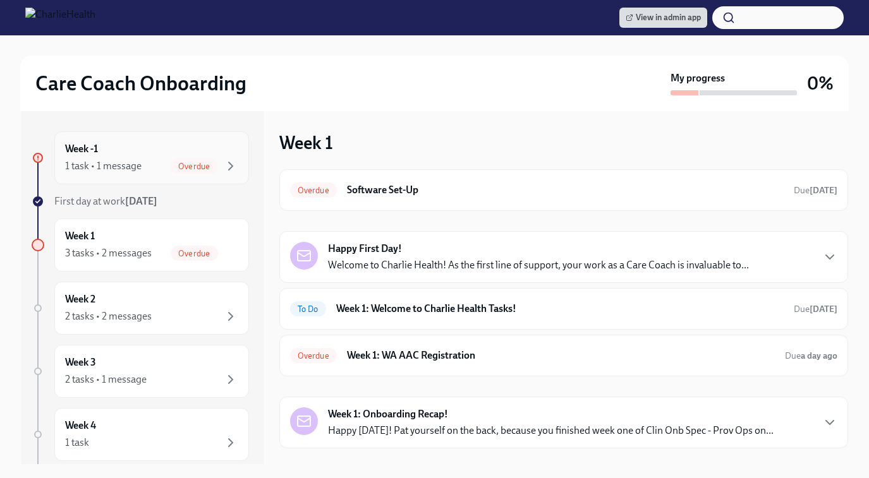
click at [150, 163] on div "1 task • 1 message Overdue" at bounding box center [151, 166] width 173 height 15
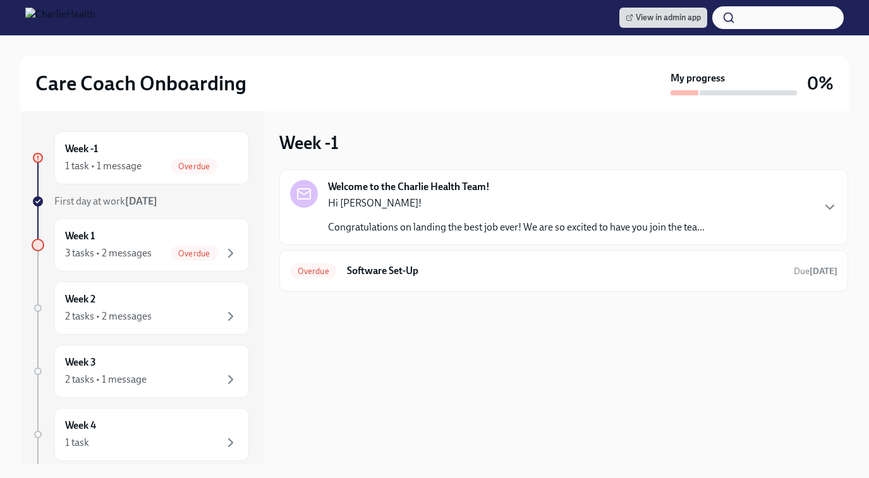
click at [407, 209] on p "Hi [PERSON_NAME]!" at bounding box center [516, 204] width 377 height 14
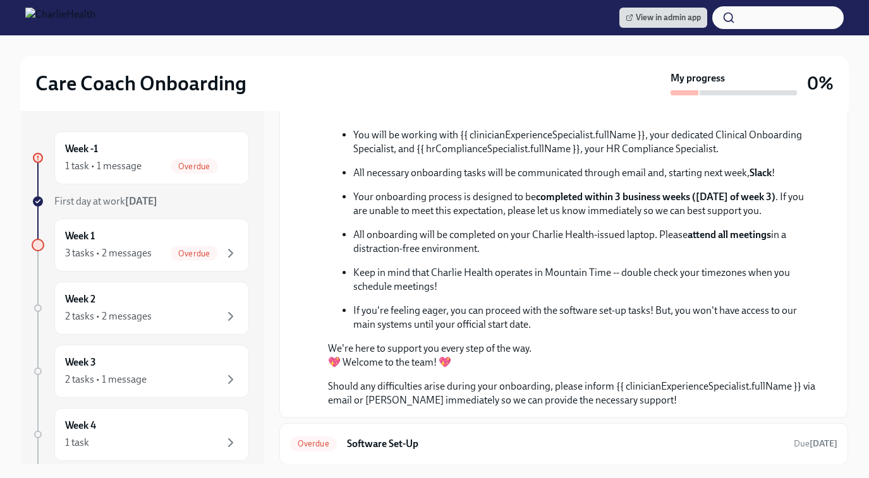
scroll to position [216, 0]
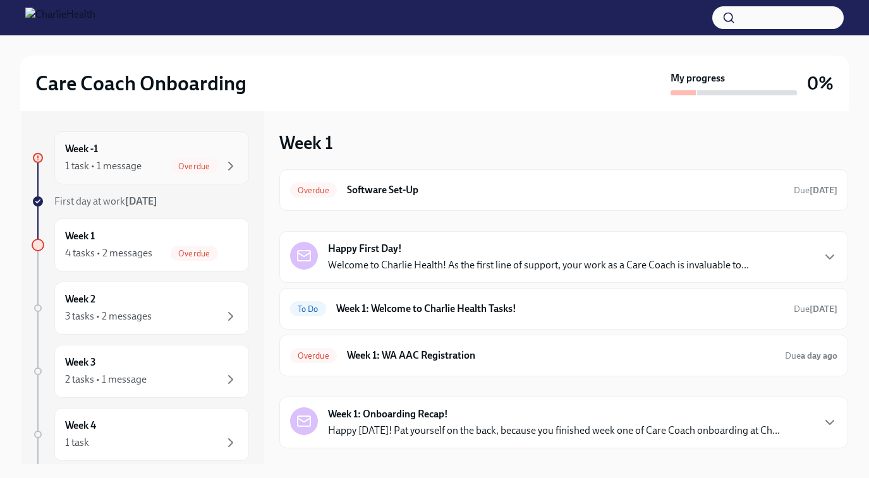
click at [159, 160] on div "1 task • 1 message Overdue" at bounding box center [151, 166] width 173 height 15
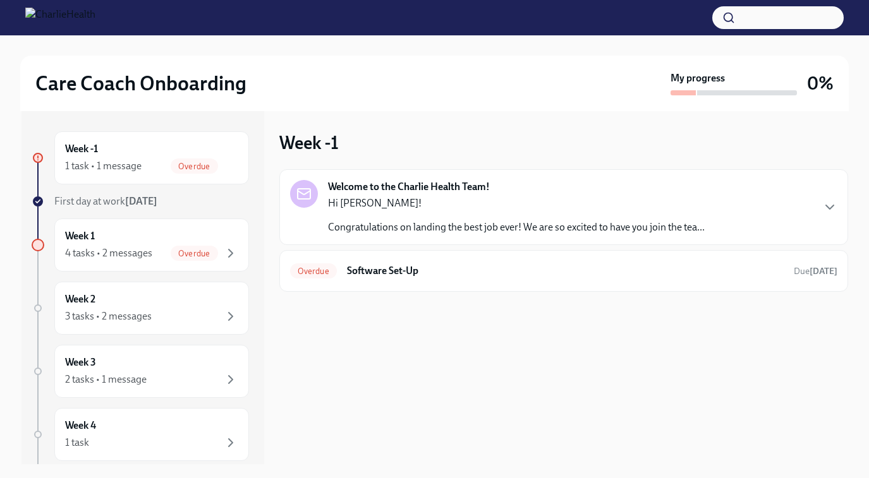
click at [457, 210] on div "Hi Joshua! Congratulations on landing the best job ever! We are so excited to h…" at bounding box center [516, 216] width 377 height 38
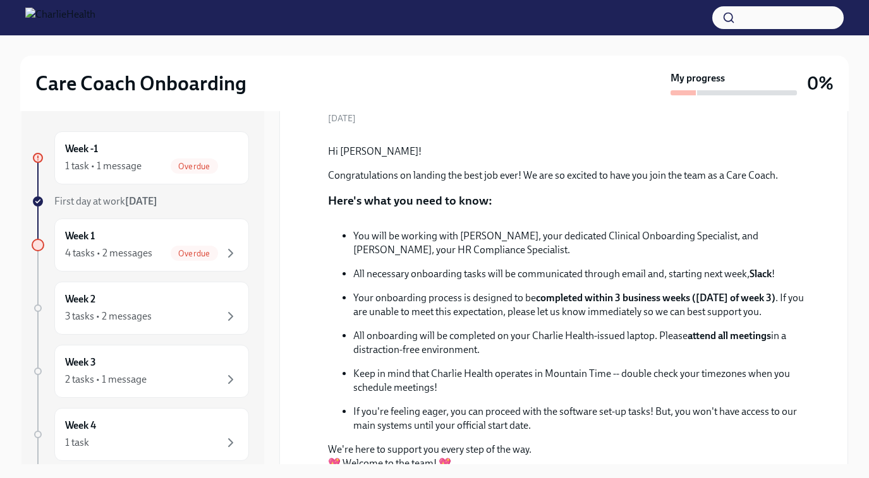
scroll to position [149, 0]
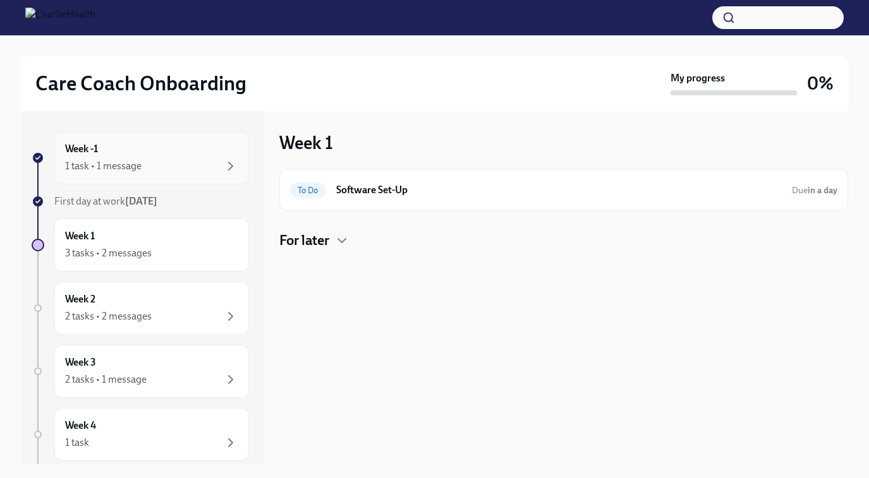
click at [139, 167] on div "1 task • 1 message" at bounding box center [103, 166] width 76 height 14
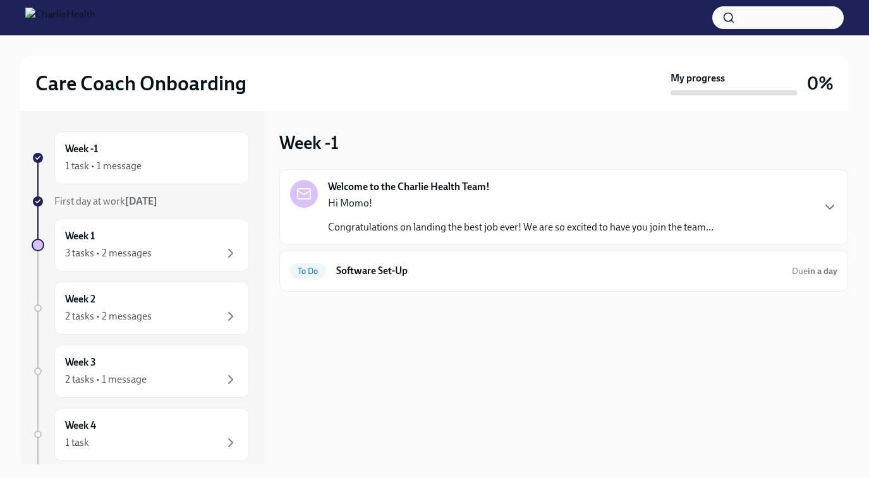
click at [386, 212] on div "Hi Momo! Congratulations on landing the best job ever! We are so excited to hav…" at bounding box center [520, 216] width 385 height 38
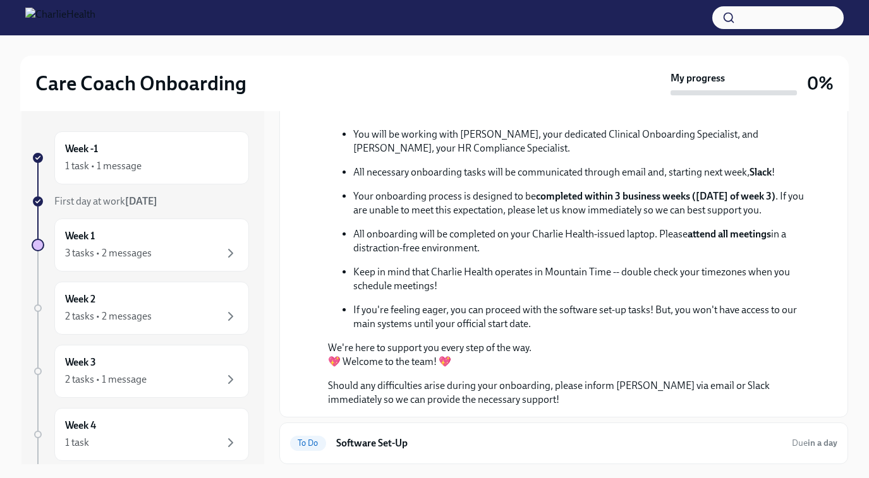
scroll to position [241, 0]
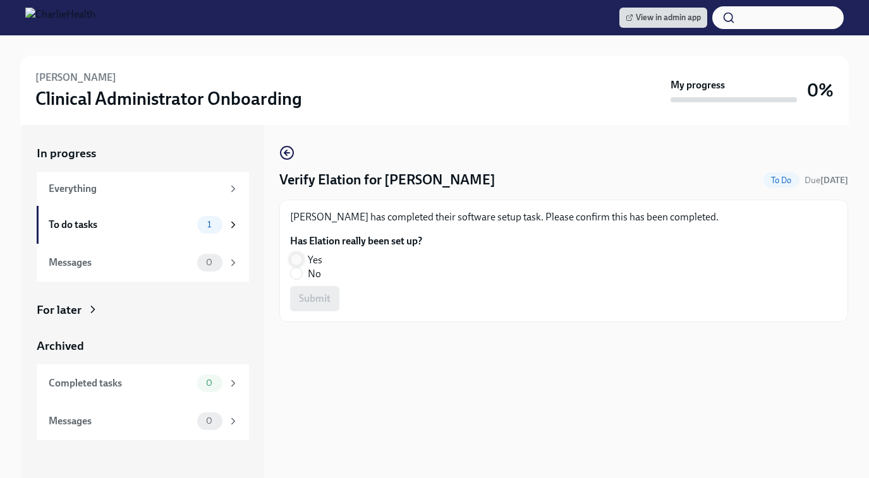
click at [299, 258] on input "Yes" at bounding box center [296, 259] width 11 height 11
radio input "true"
click at [311, 308] on button "Submit" at bounding box center [314, 298] width 49 height 25
click at [293, 272] on input "No" at bounding box center [296, 273] width 11 height 11
radio input "true"
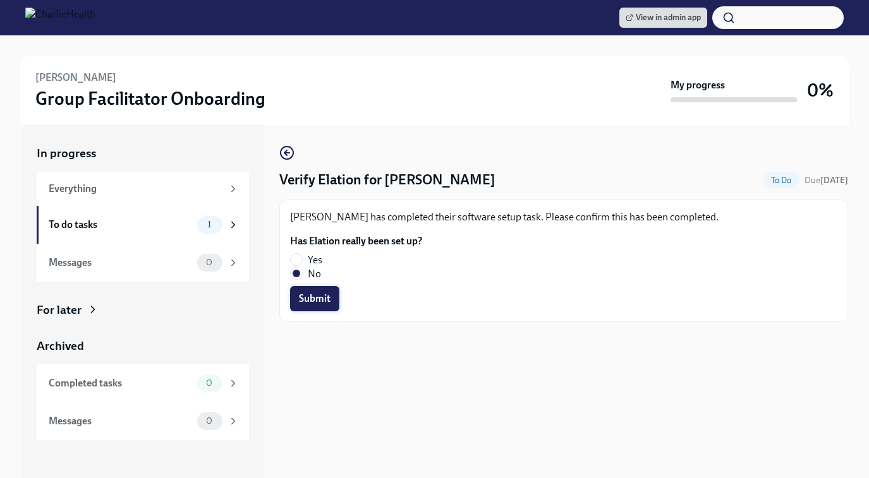
click at [315, 300] on span "Submit" at bounding box center [315, 299] width 32 height 13
click at [300, 277] on input "No" at bounding box center [296, 273] width 11 height 11
radio input "true"
click at [307, 302] on span "Submit" at bounding box center [315, 299] width 32 height 13
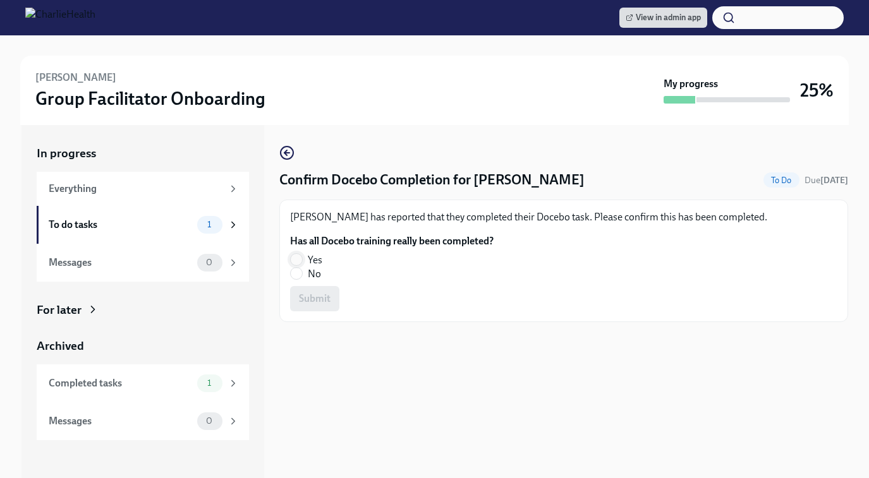
click at [297, 260] on input "Yes" at bounding box center [296, 259] width 11 height 11
radio input "true"
click at [314, 299] on span "Submit" at bounding box center [315, 299] width 32 height 13
click at [298, 260] on input "Yes" at bounding box center [296, 259] width 11 height 11
radio input "true"
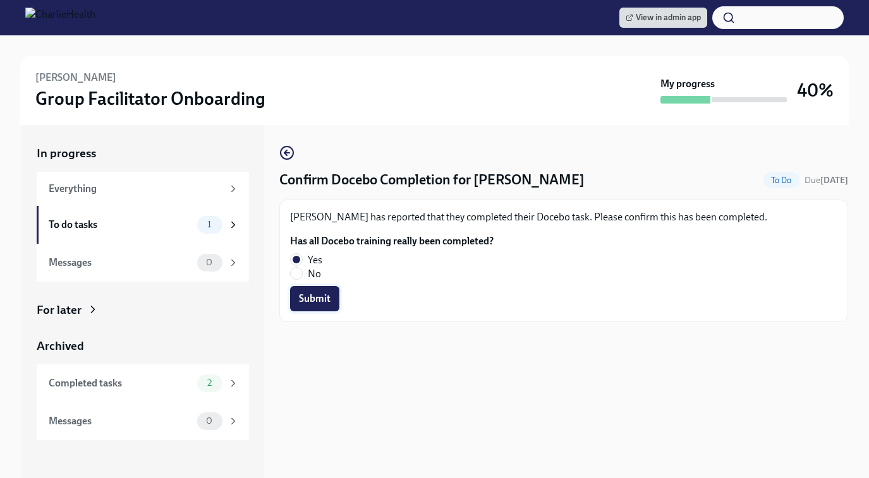
click at [304, 294] on span "Submit" at bounding box center [315, 299] width 32 height 13
